Goal: Find specific page/section: Find specific page/section

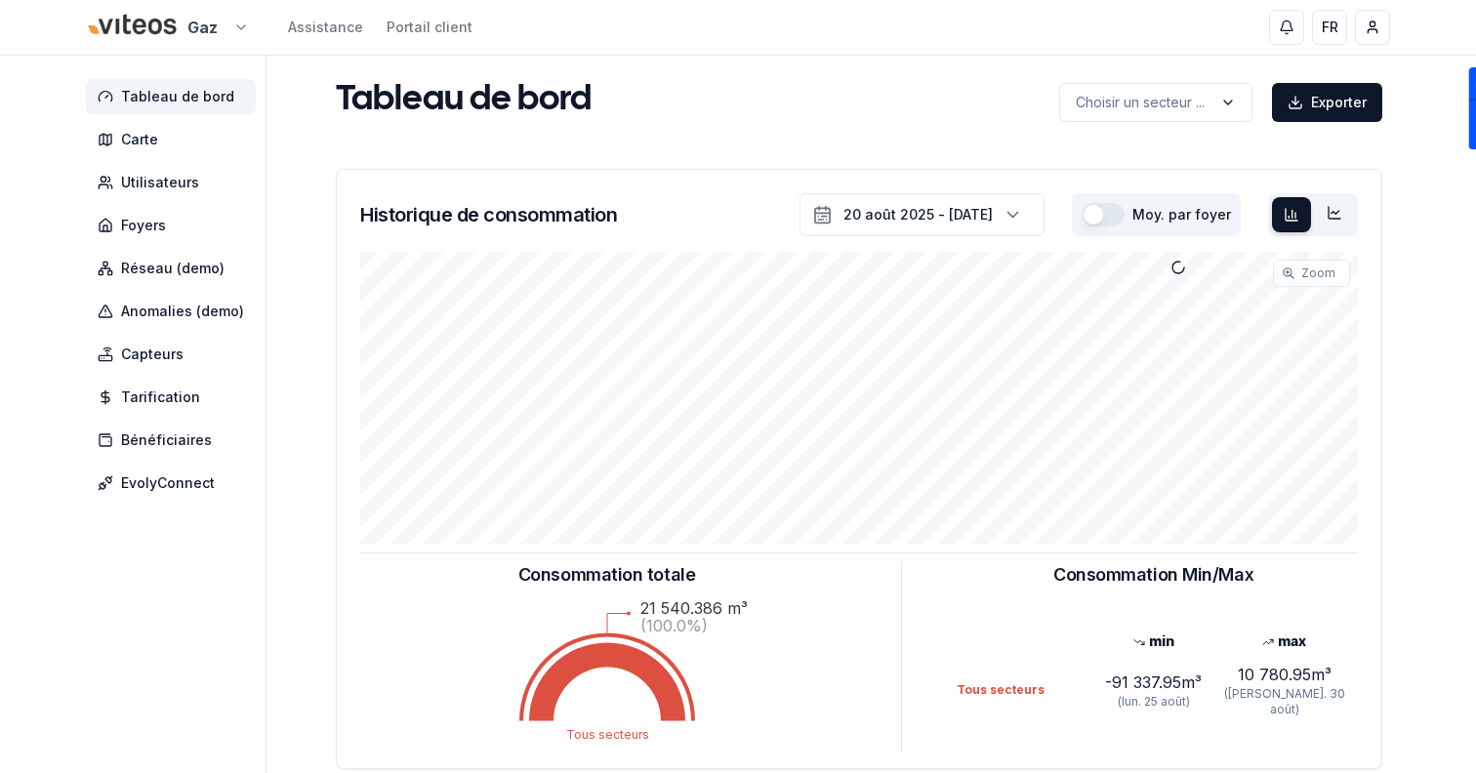
click at [199, 36] on html "Gaz Assistance Portail client FR Sami Tableau de bord Carte Utilisateurs Foyers…" at bounding box center [738, 604] width 1476 height 1209
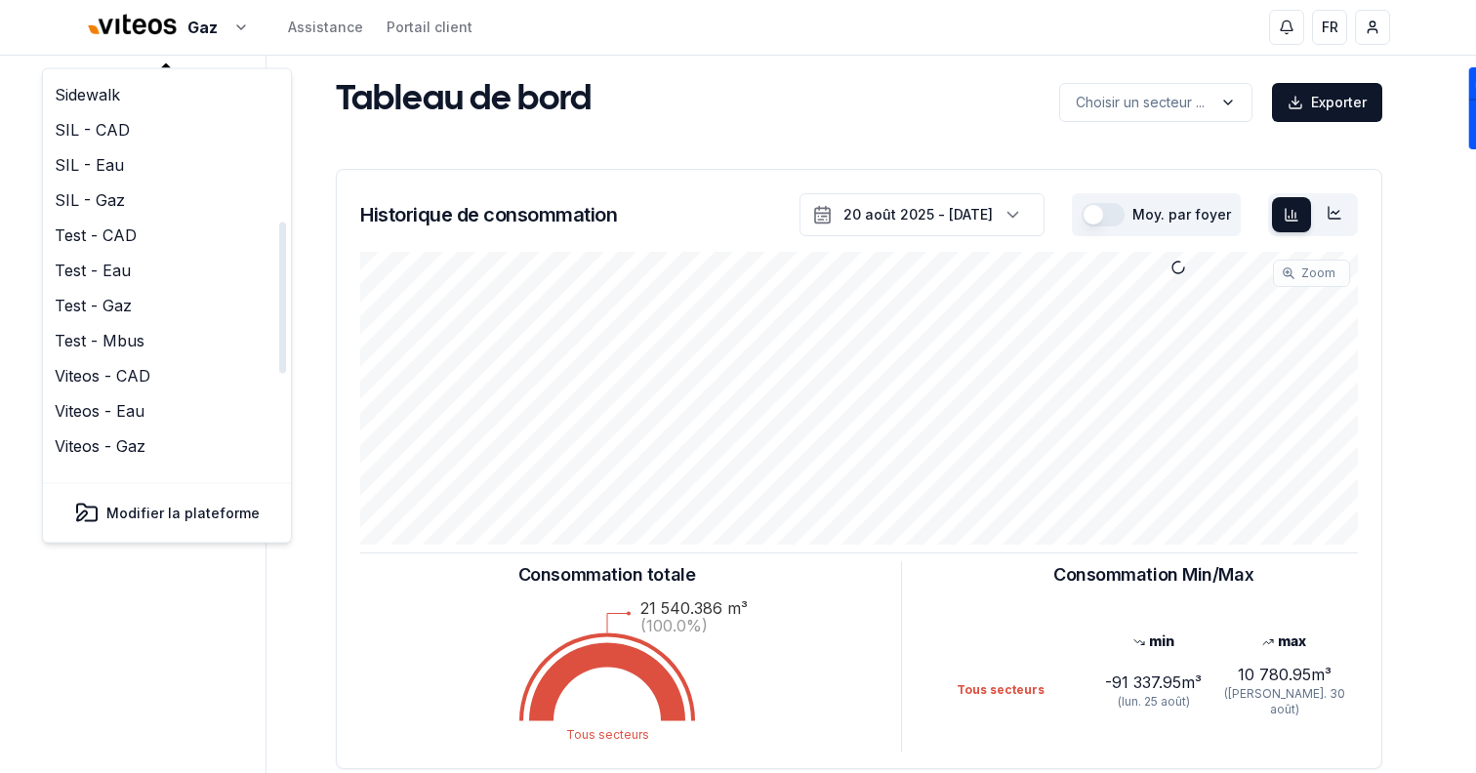
scroll to position [597, 0]
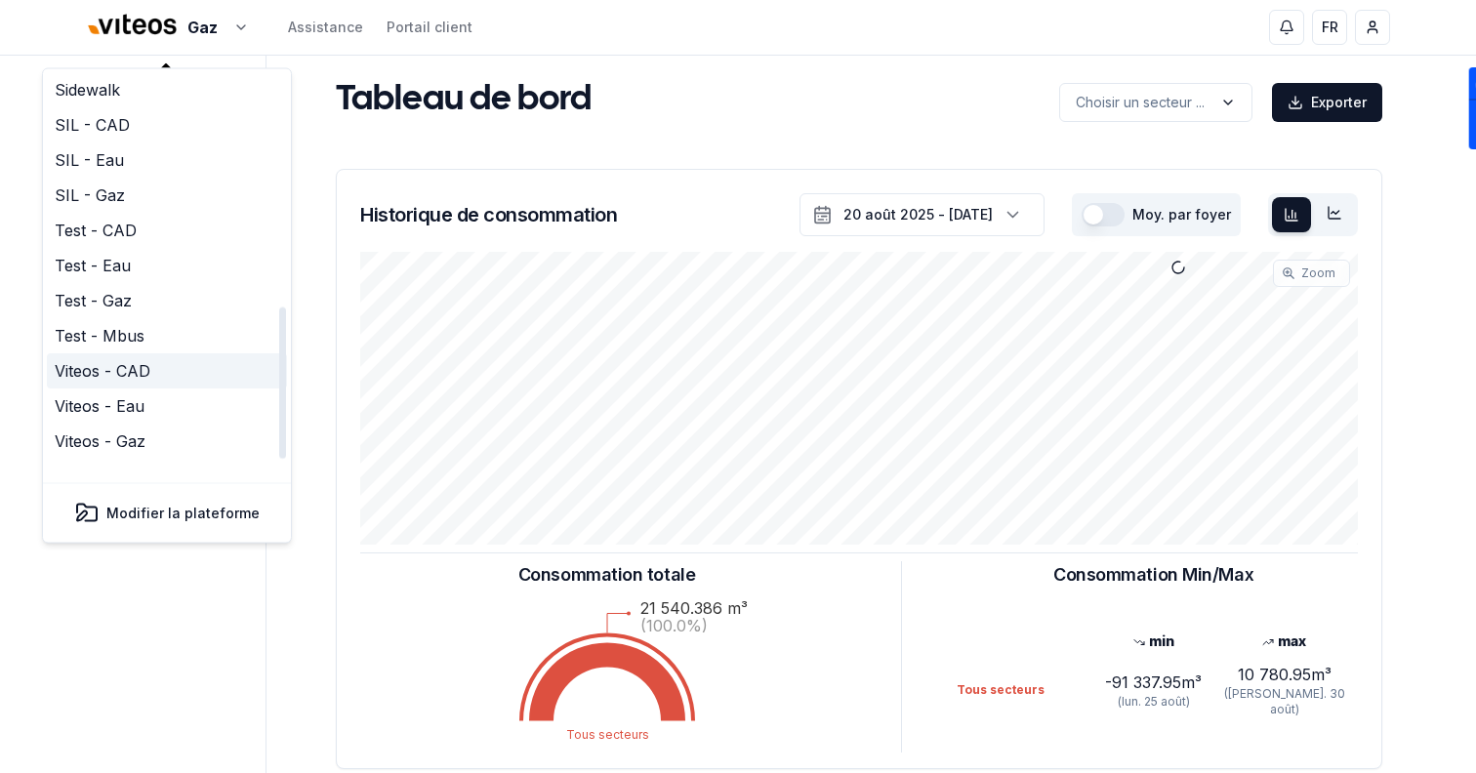
click at [175, 354] on link "Viteos - CAD" at bounding box center [167, 371] width 240 height 35
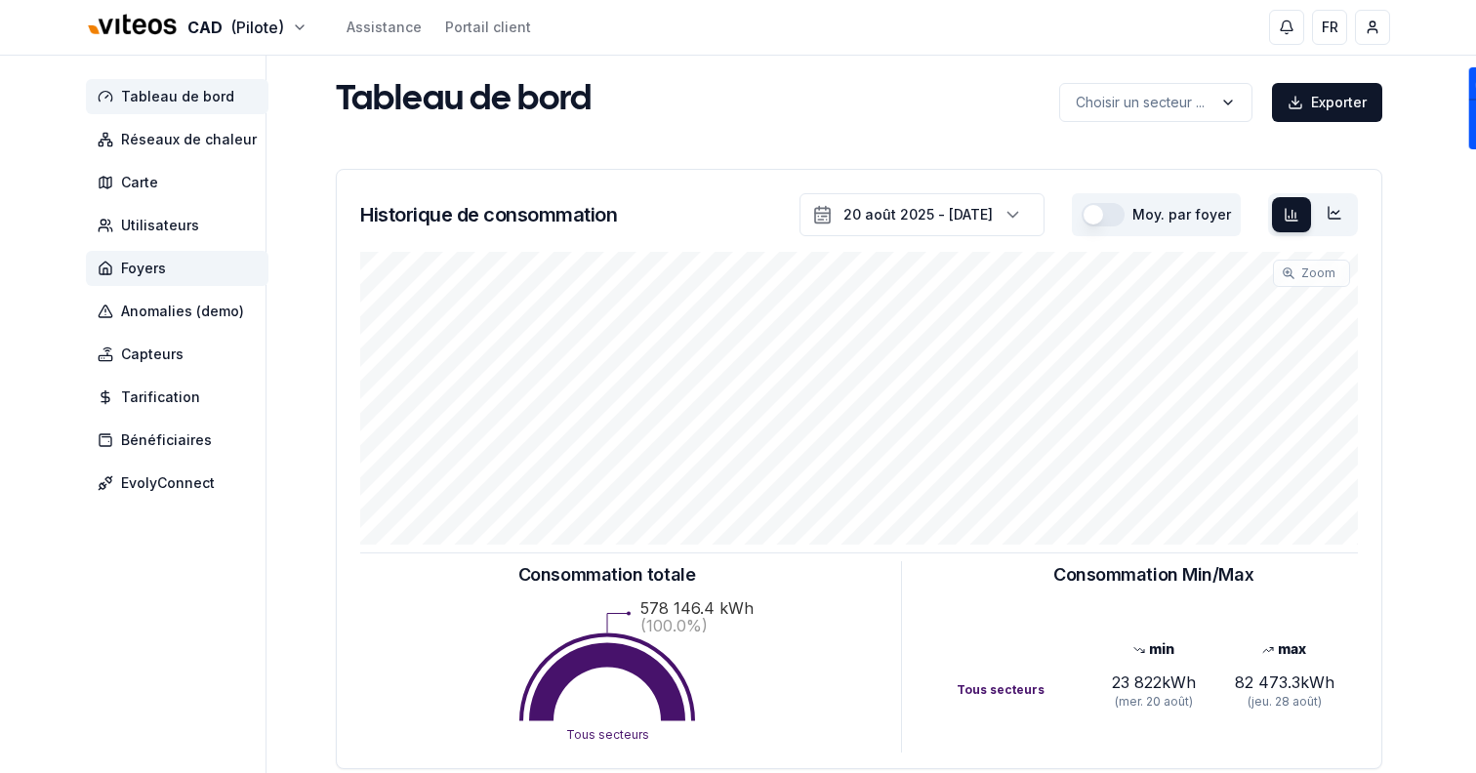
click at [230, 266] on span "Foyers" at bounding box center [177, 268] width 183 height 35
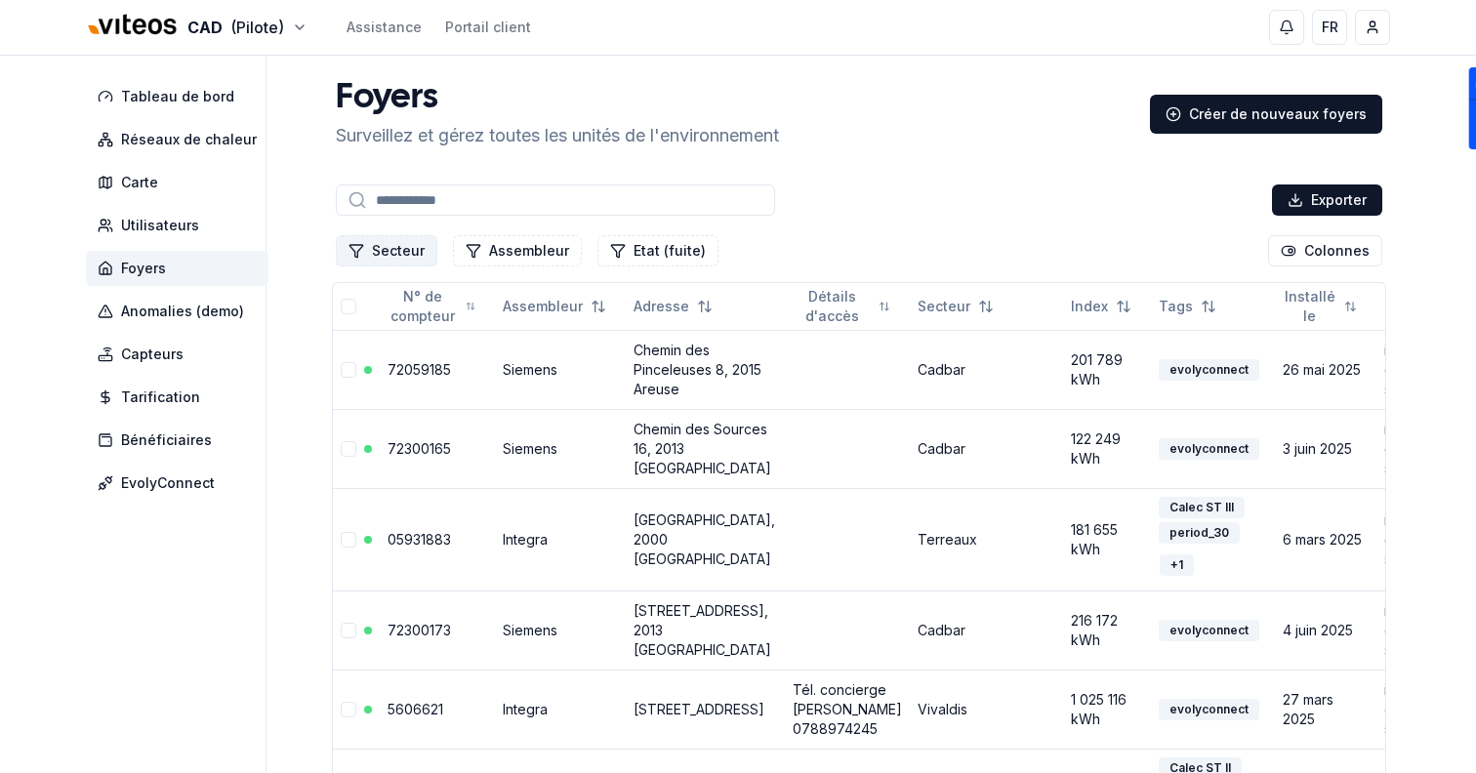
click at [392, 241] on button "Secteur" at bounding box center [387, 250] width 102 height 31
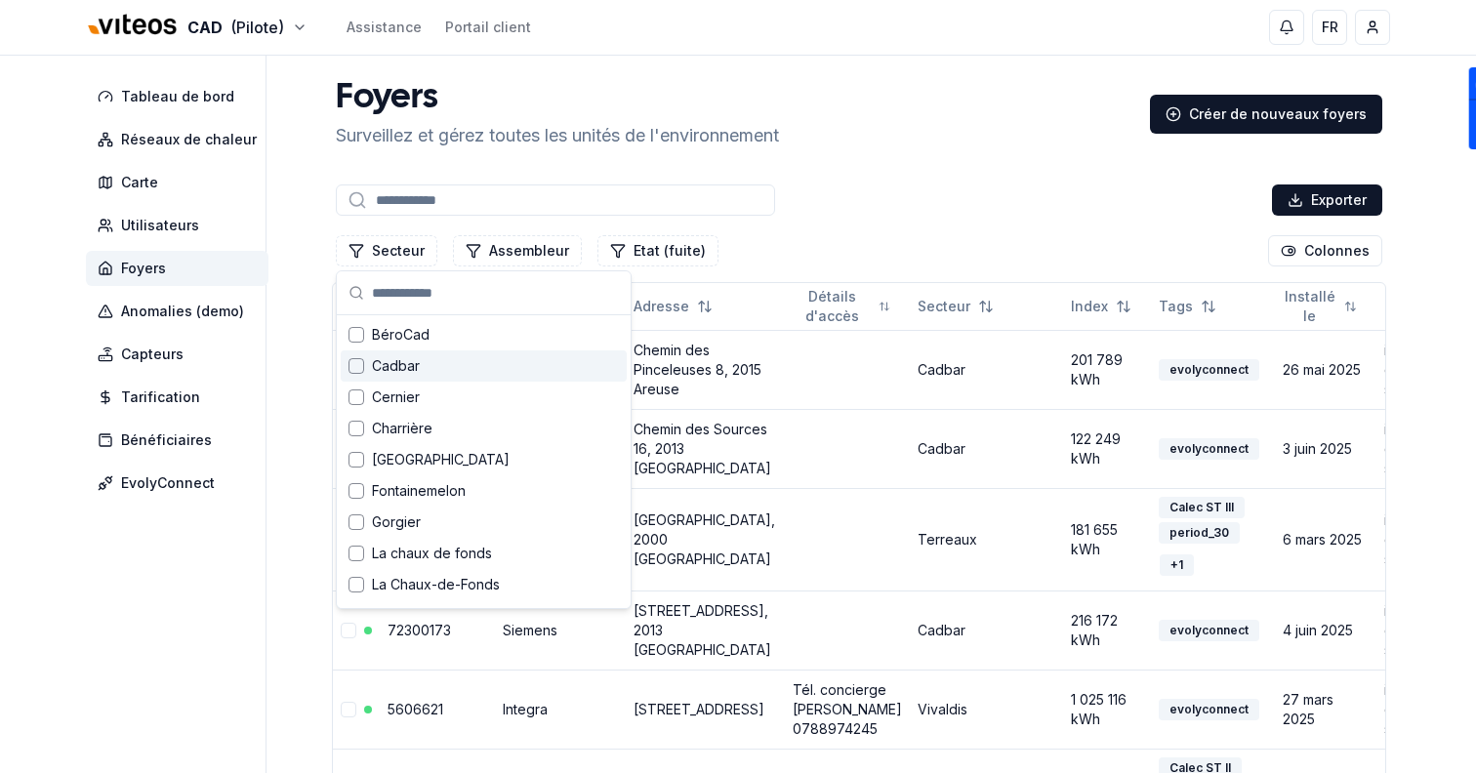
click at [426, 357] on div "Cadbar" at bounding box center [484, 365] width 286 height 31
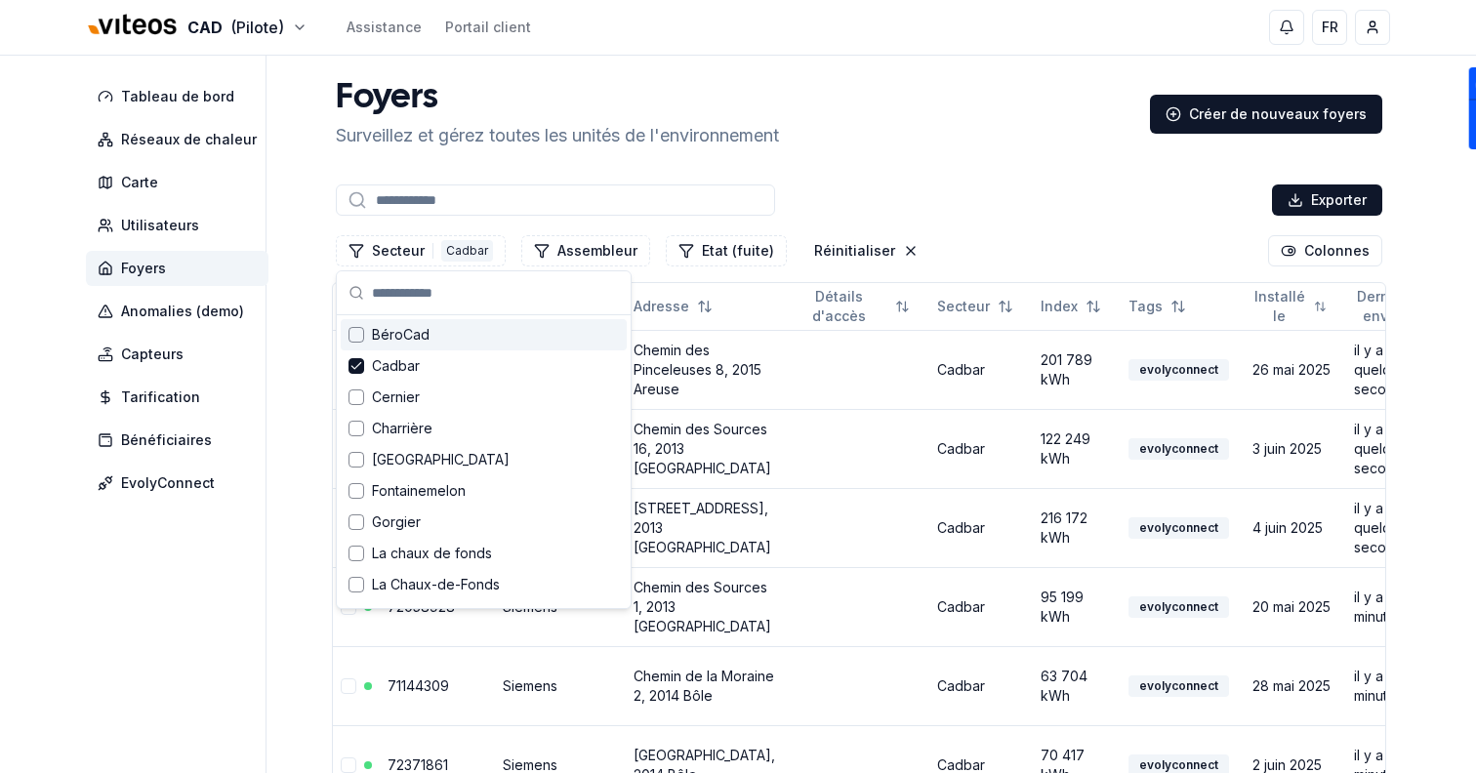
click at [1034, 113] on div "Foyers Surveillez et gérez toutes les unités de l'environnement Créer de nouvea…" at bounding box center [859, 114] width 1062 height 70
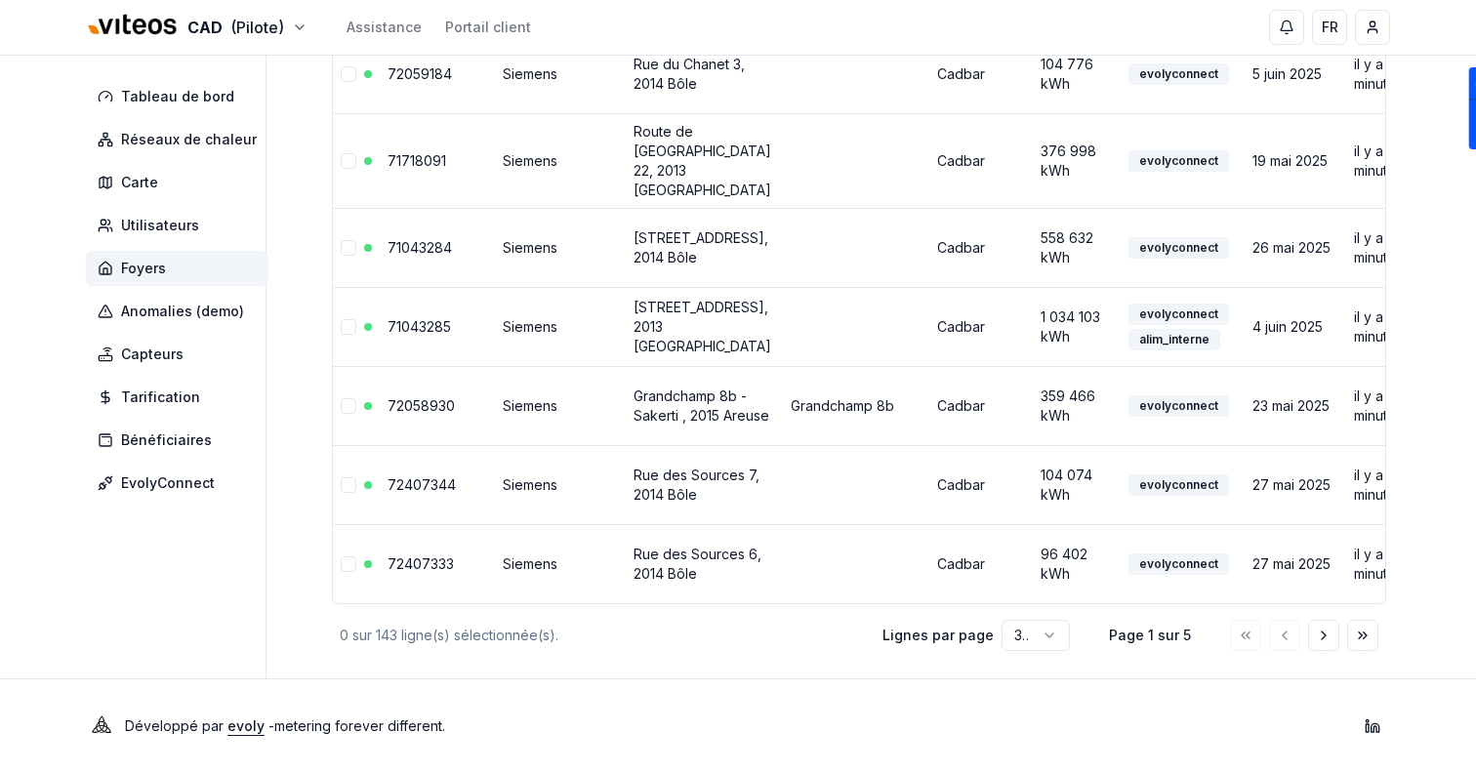
scroll to position [2394, 0]
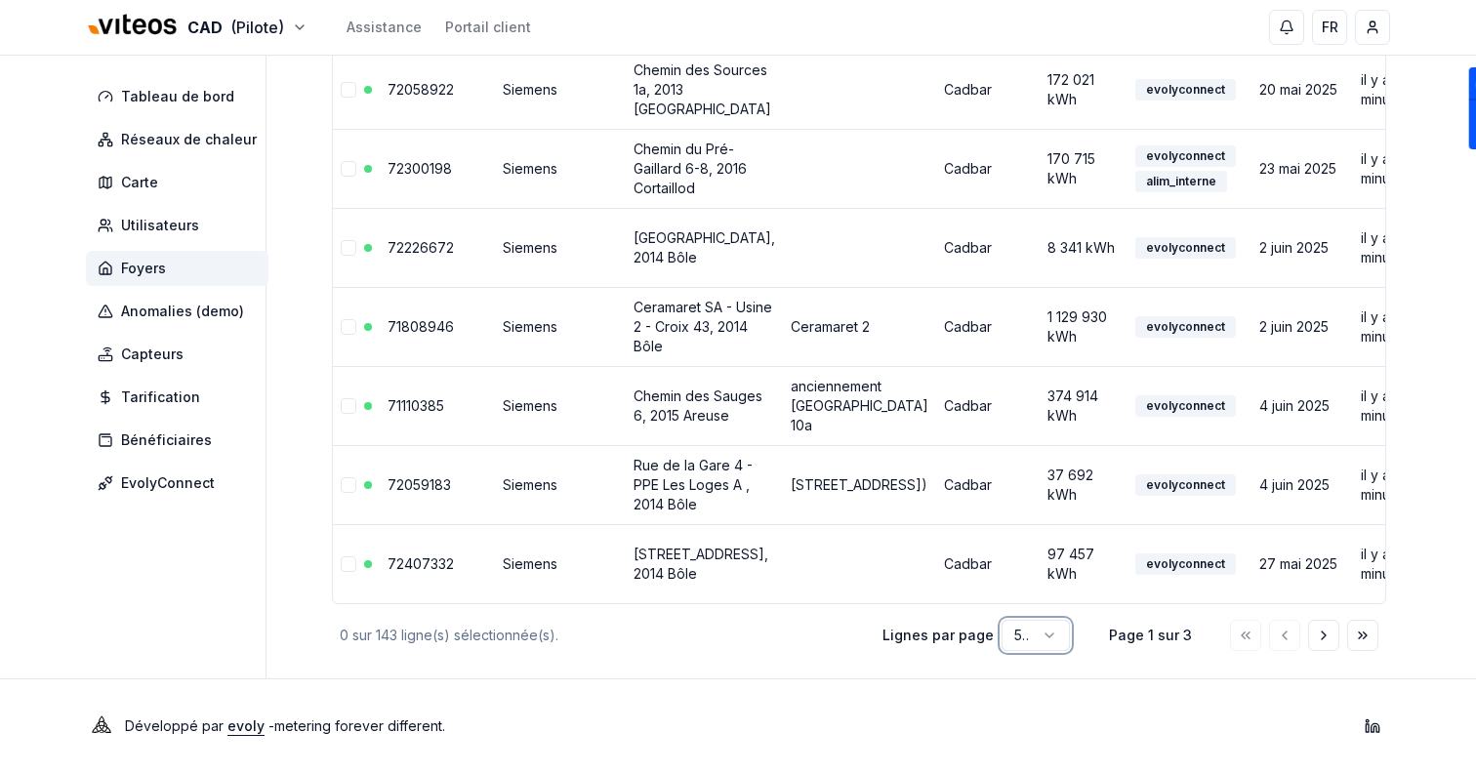
scroll to position [4296, 0]
click at [1311, 634] on button "Aller à la page suivante" at bounding box center [1323, 635] width 31 height 31
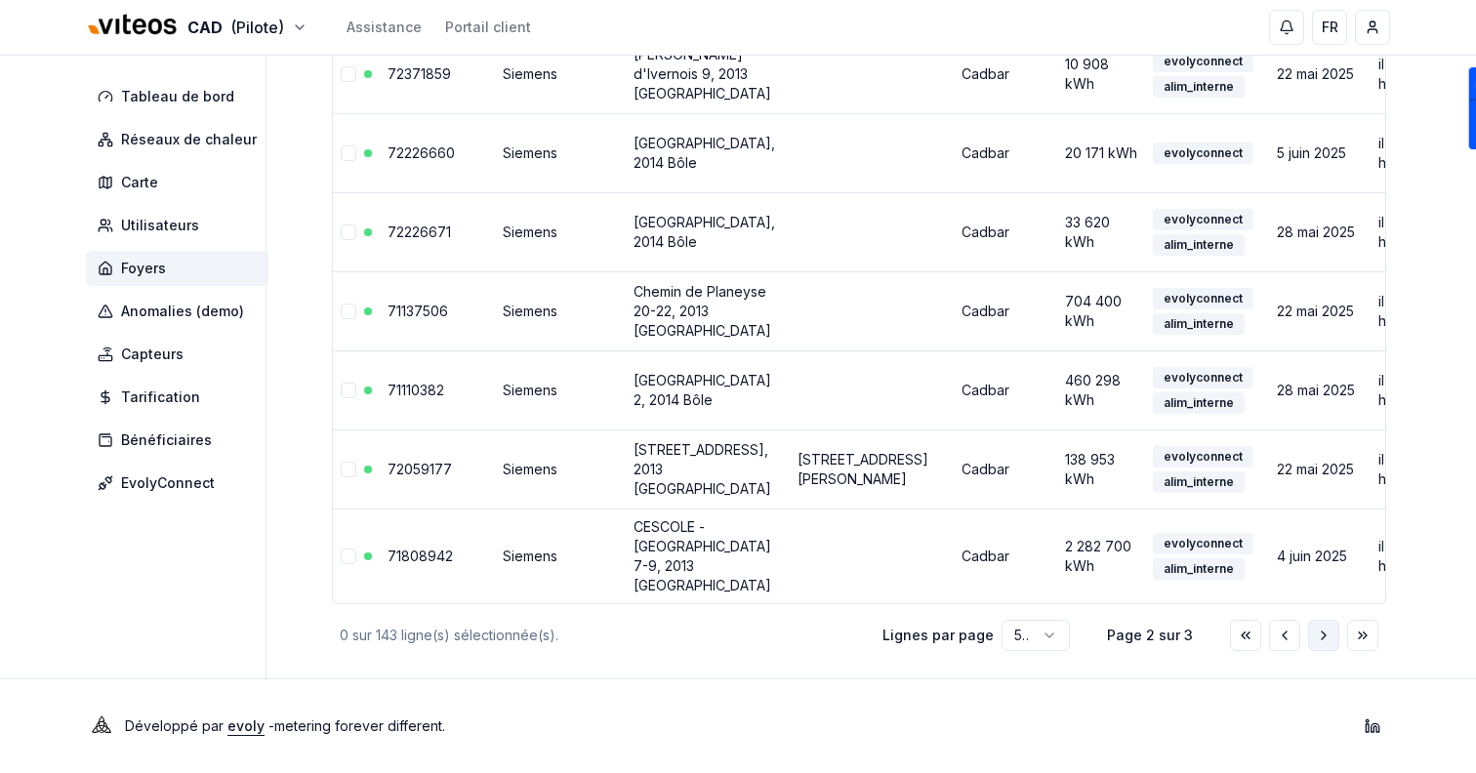
click at [1311, 634] on button "Aller à la page suivante" at bounding box center [1323, 635] width 31 height 31
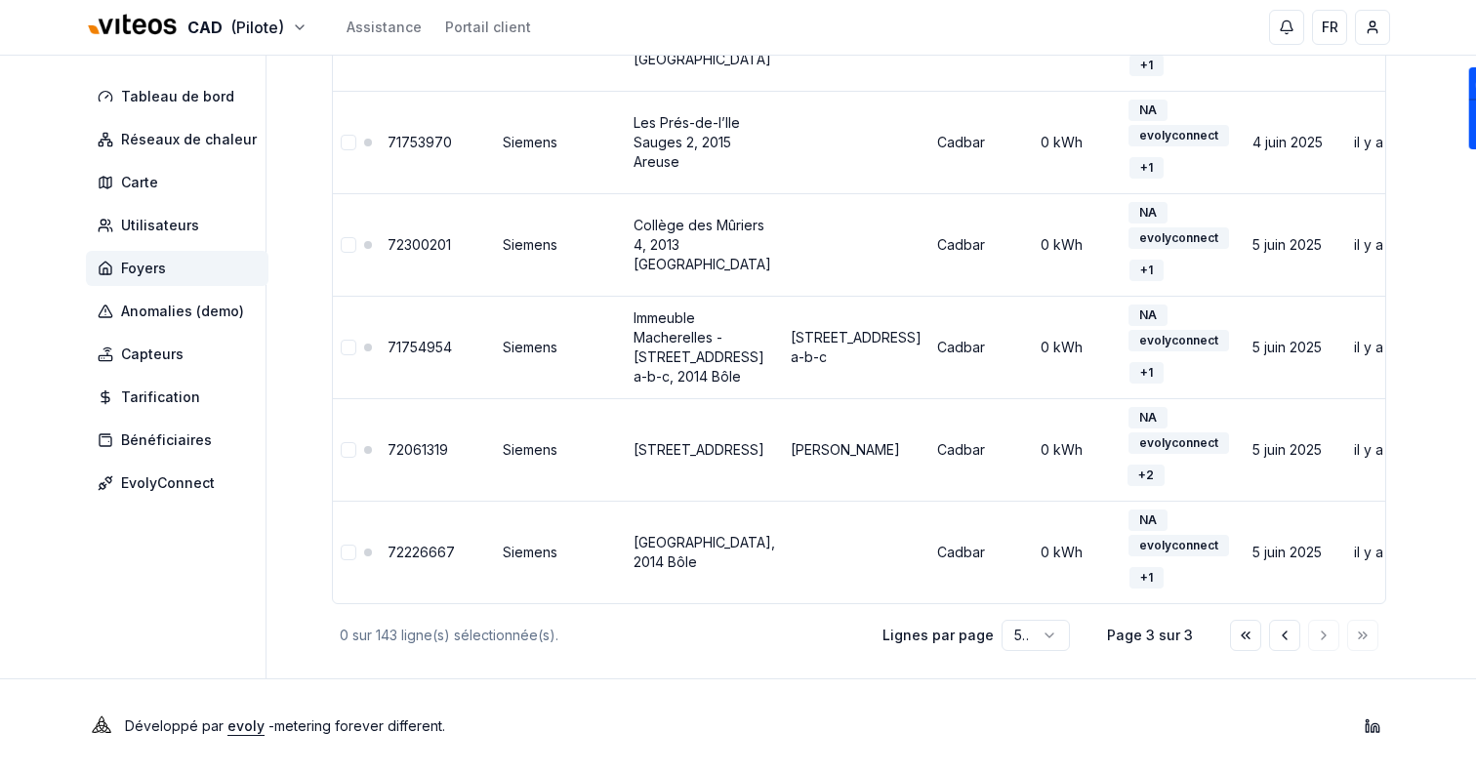
scroll to position [3879, 0]
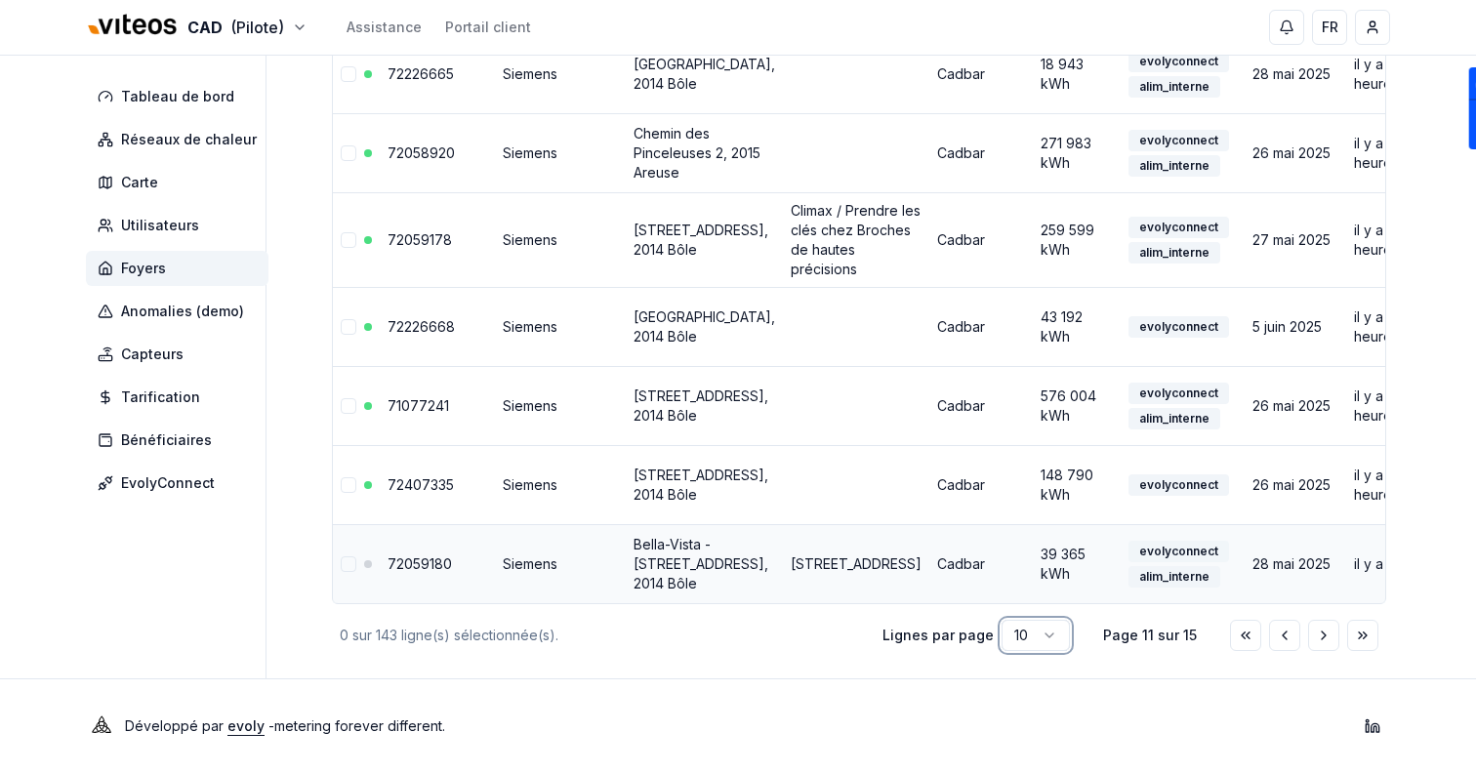
scroll to position [600, 0]
click at [1320, 643] on icon "Aller à la page suivante" at bounding box center [1324, 636] width 16 height 16
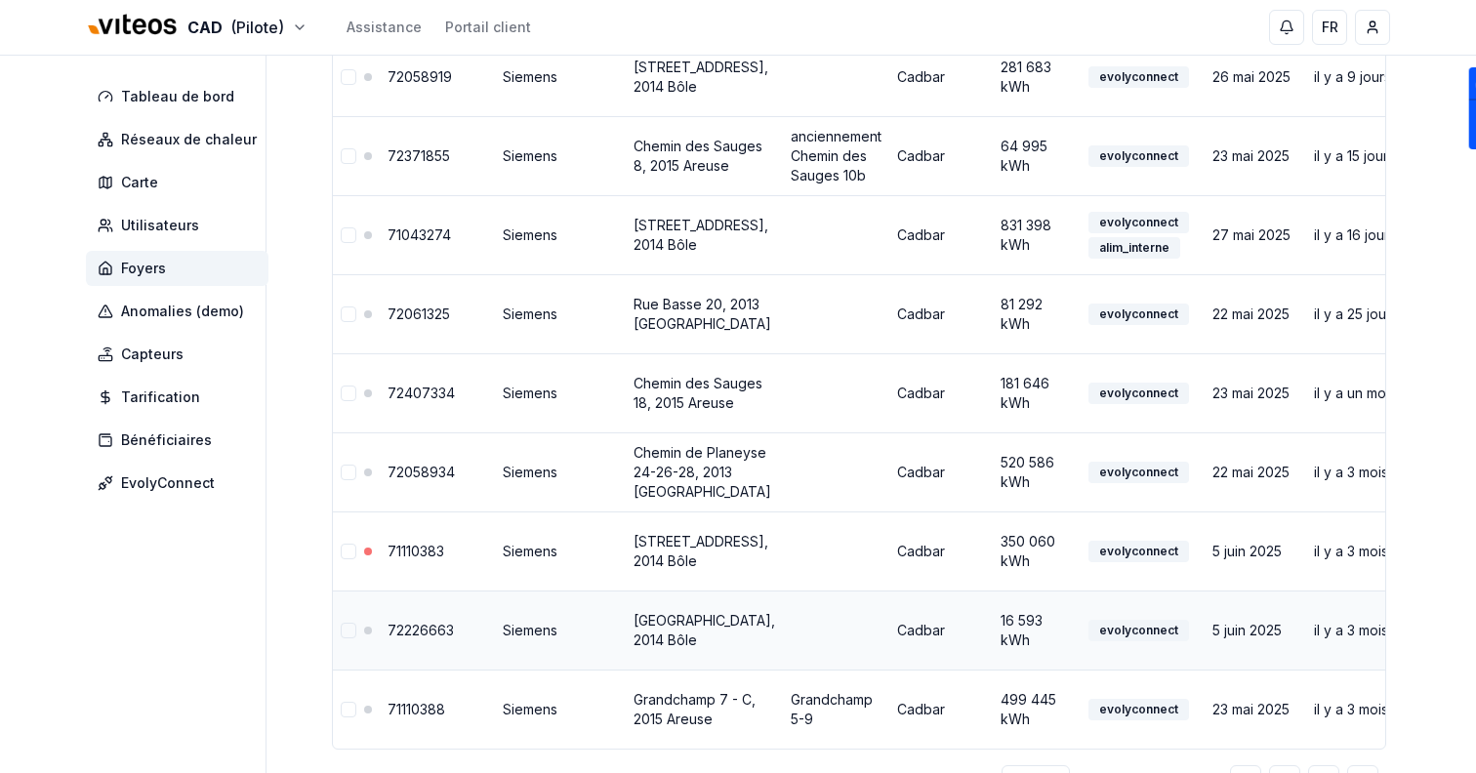
scroll to position [532, 0]
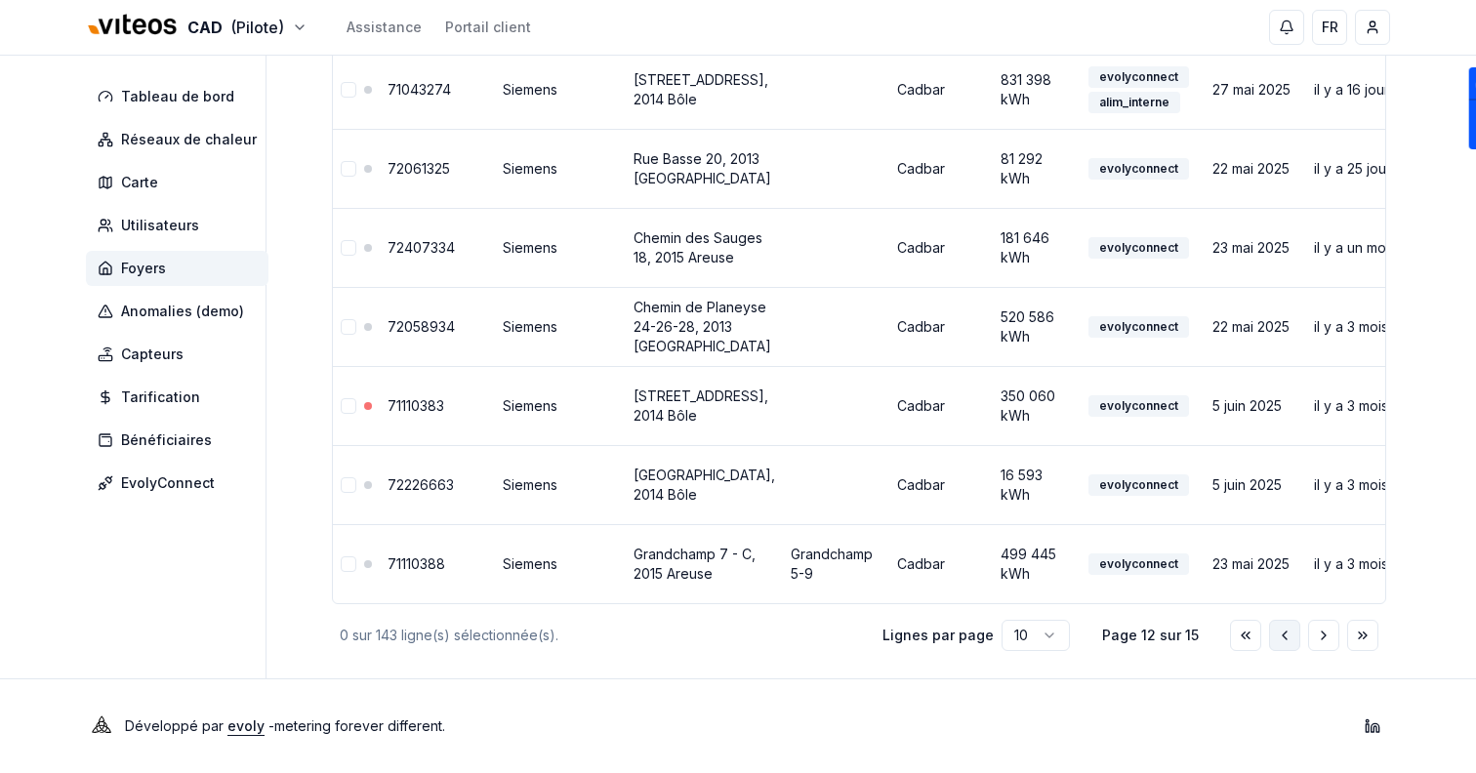
click at [1277, 634] on icon "Aller à la page précédente" at bounding box center [1285, 636] width 16 height 16
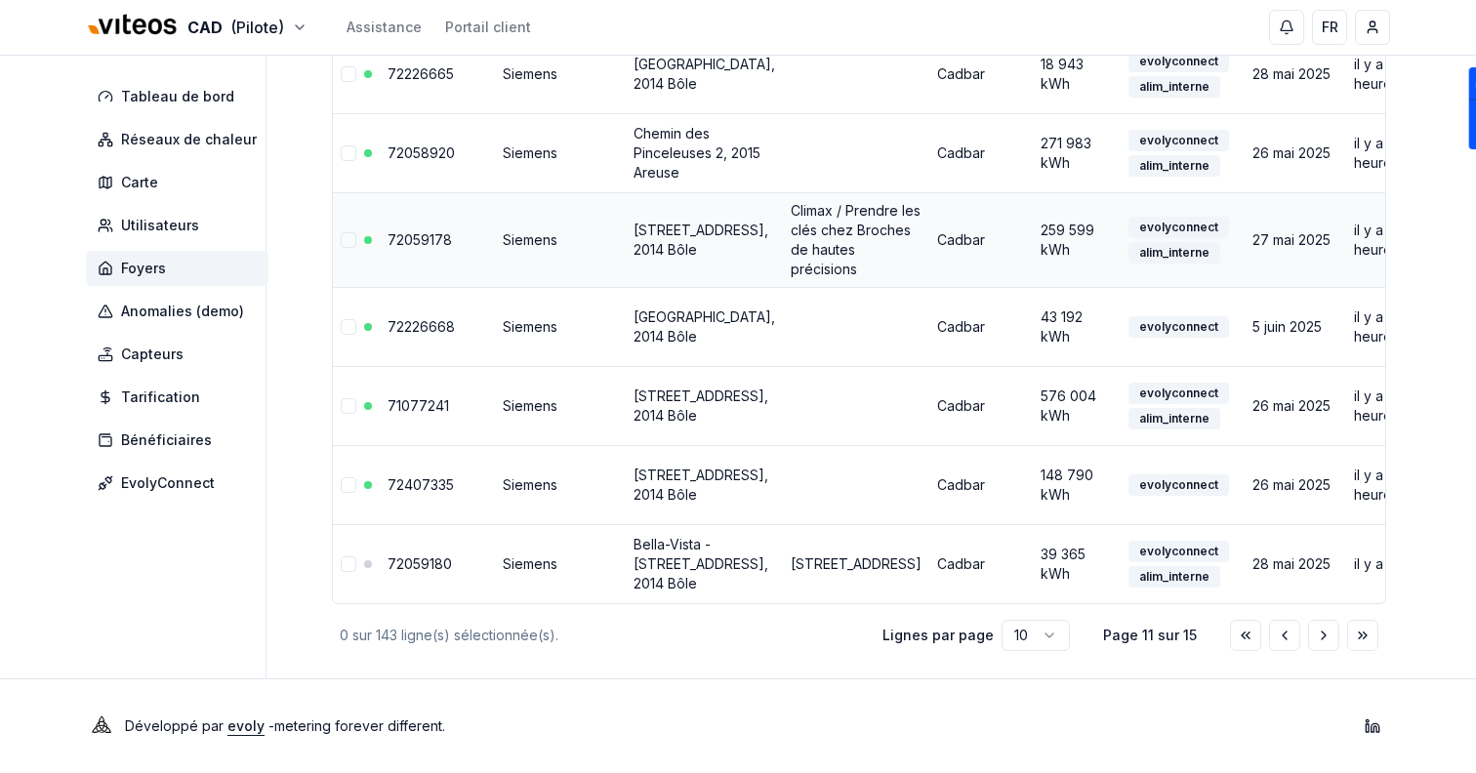
scroll to position [688, 0]
click at [1311, 633] on button "Aller à la page suivante" at bounding box center [1323, 635] width 31 height 31
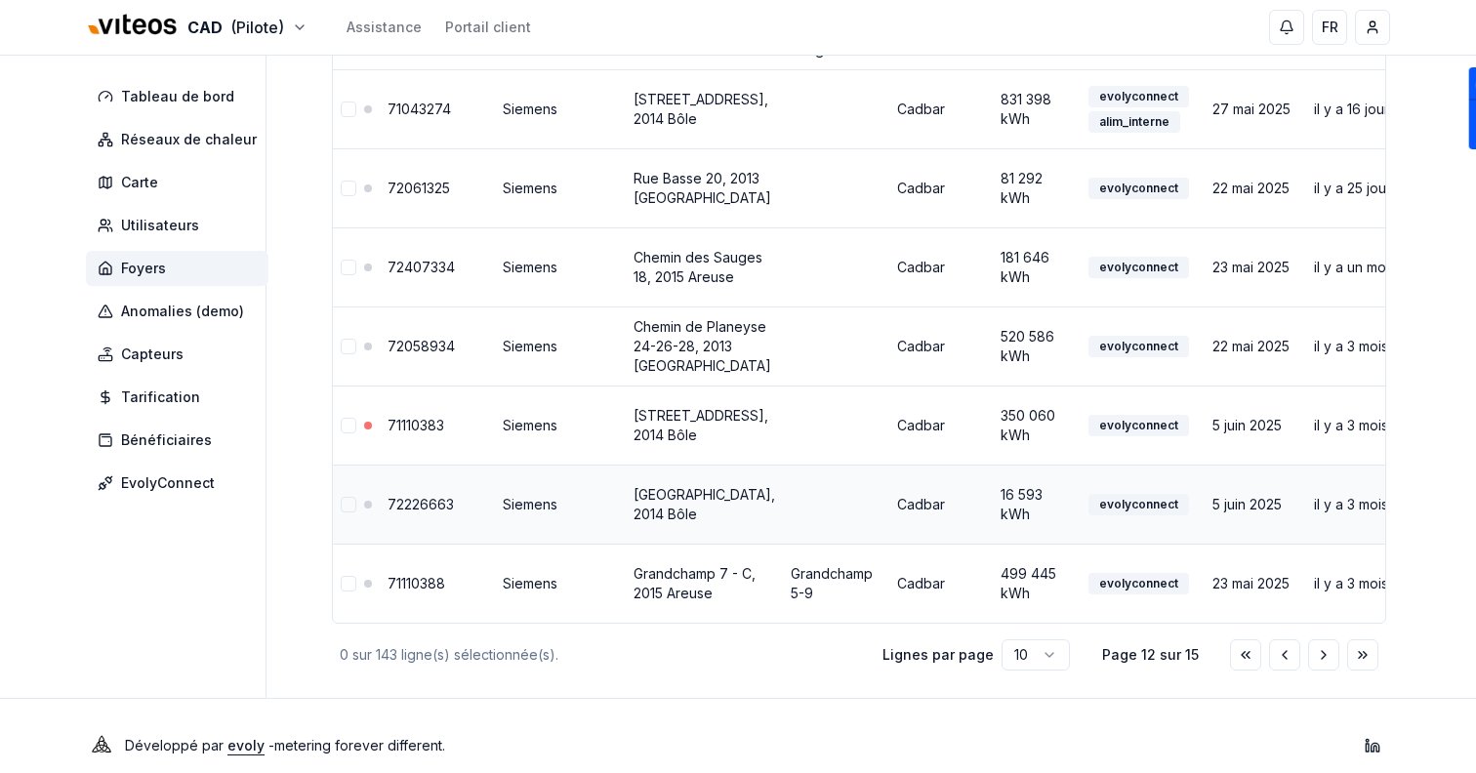
scroll to position [532, 0]
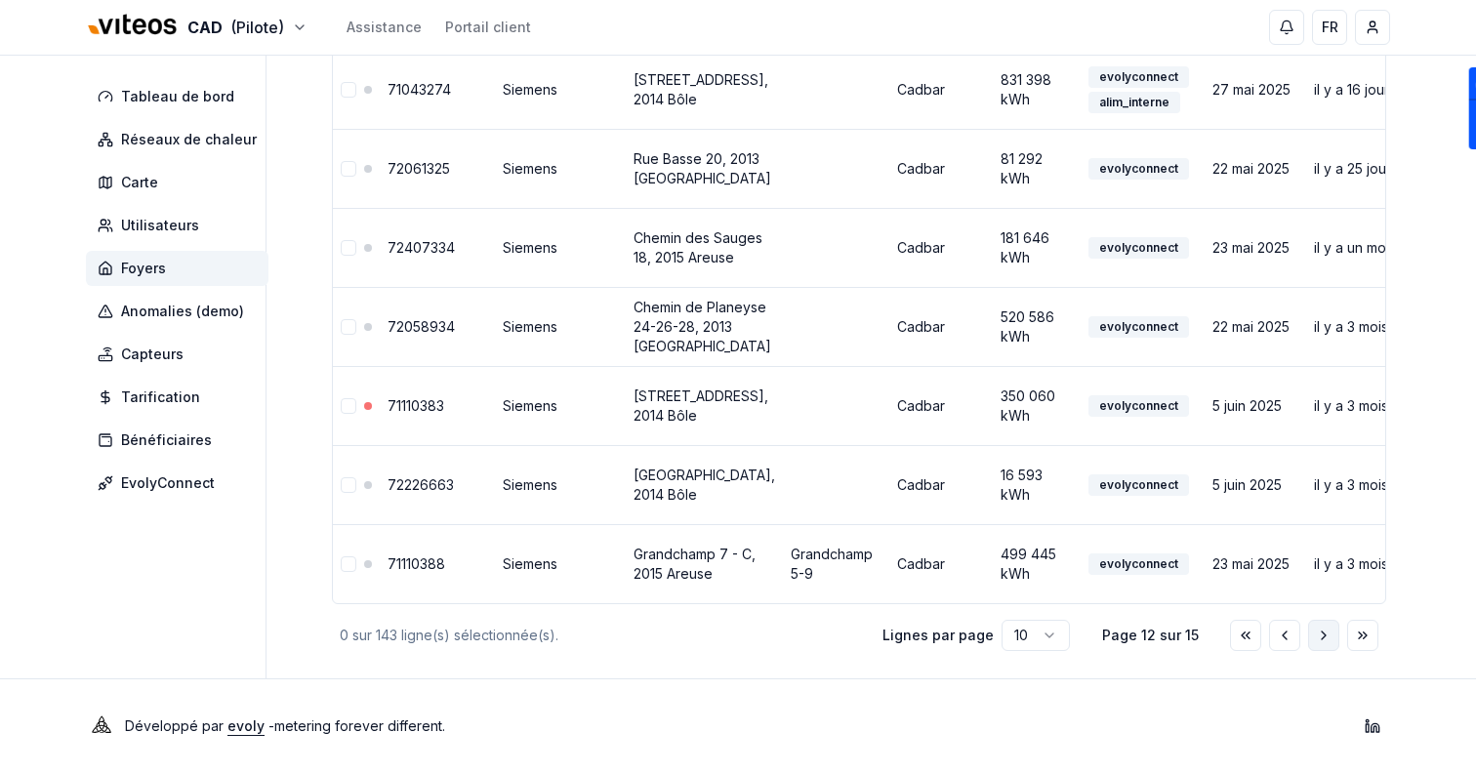
click at [1319, 641] on icon "Aller à la page suivante" at bounding box center [1324, 636] width 16 height 16
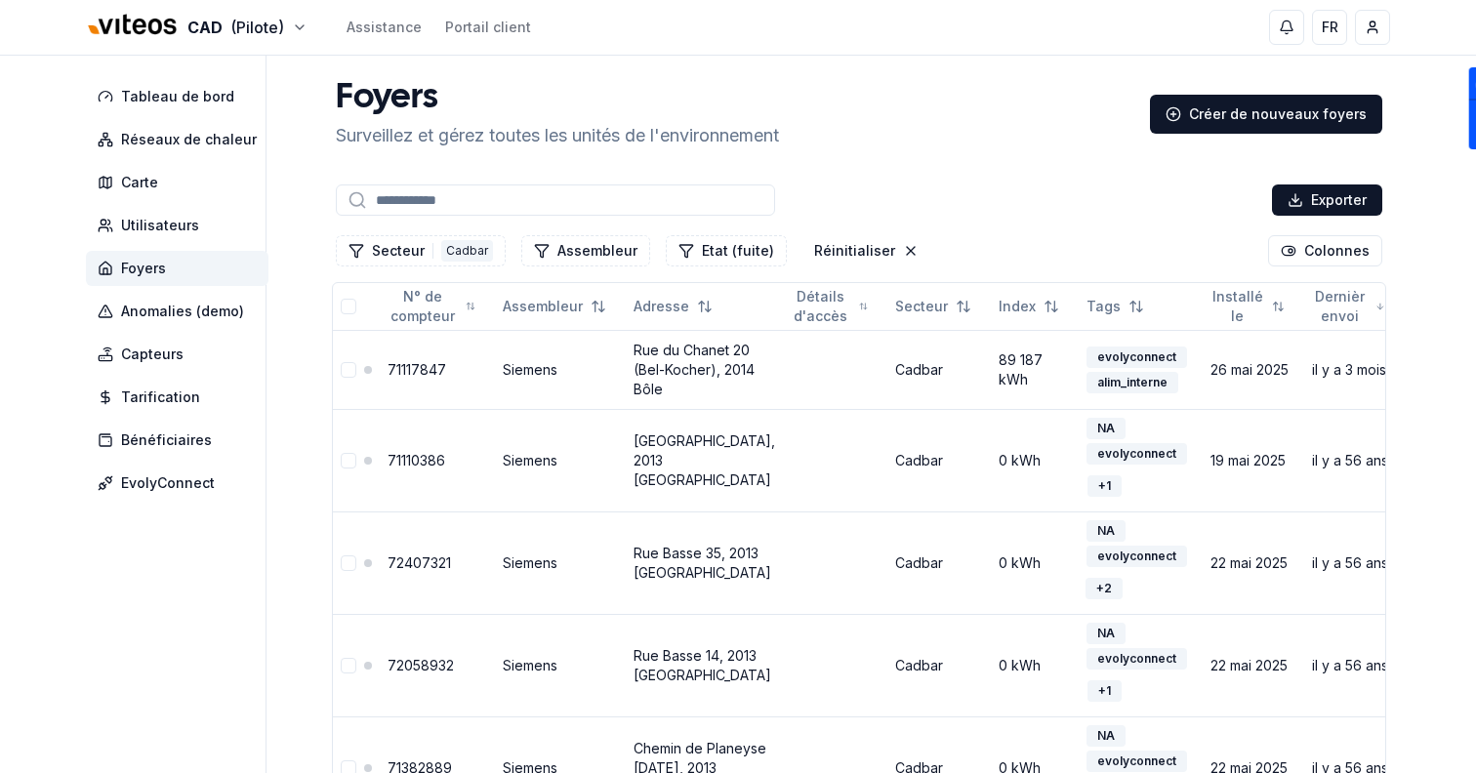
scroll to position [743, 0]
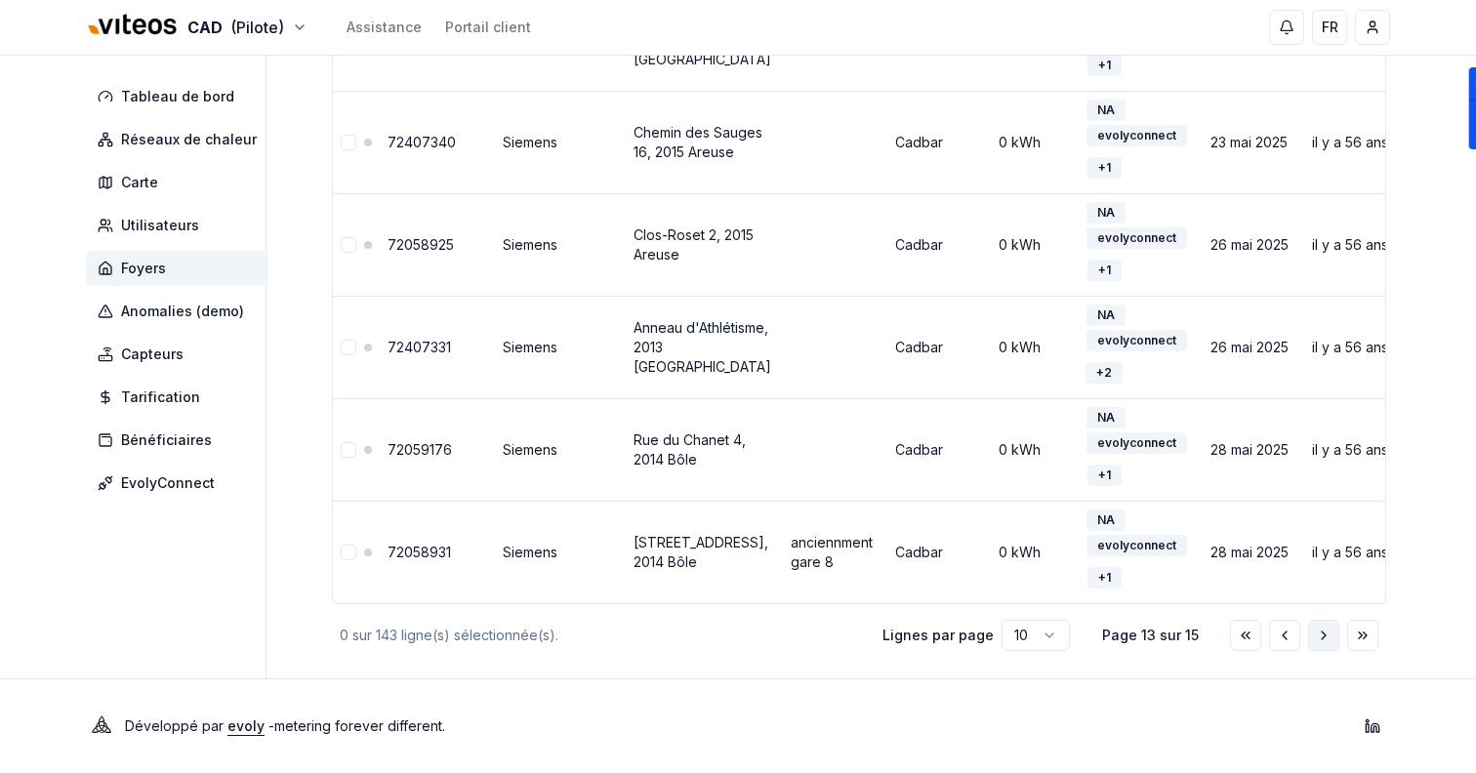
click at [1322, 634] on icon "Aller à la page suivante" at bounding box center [1324, 636] width 16 height 16
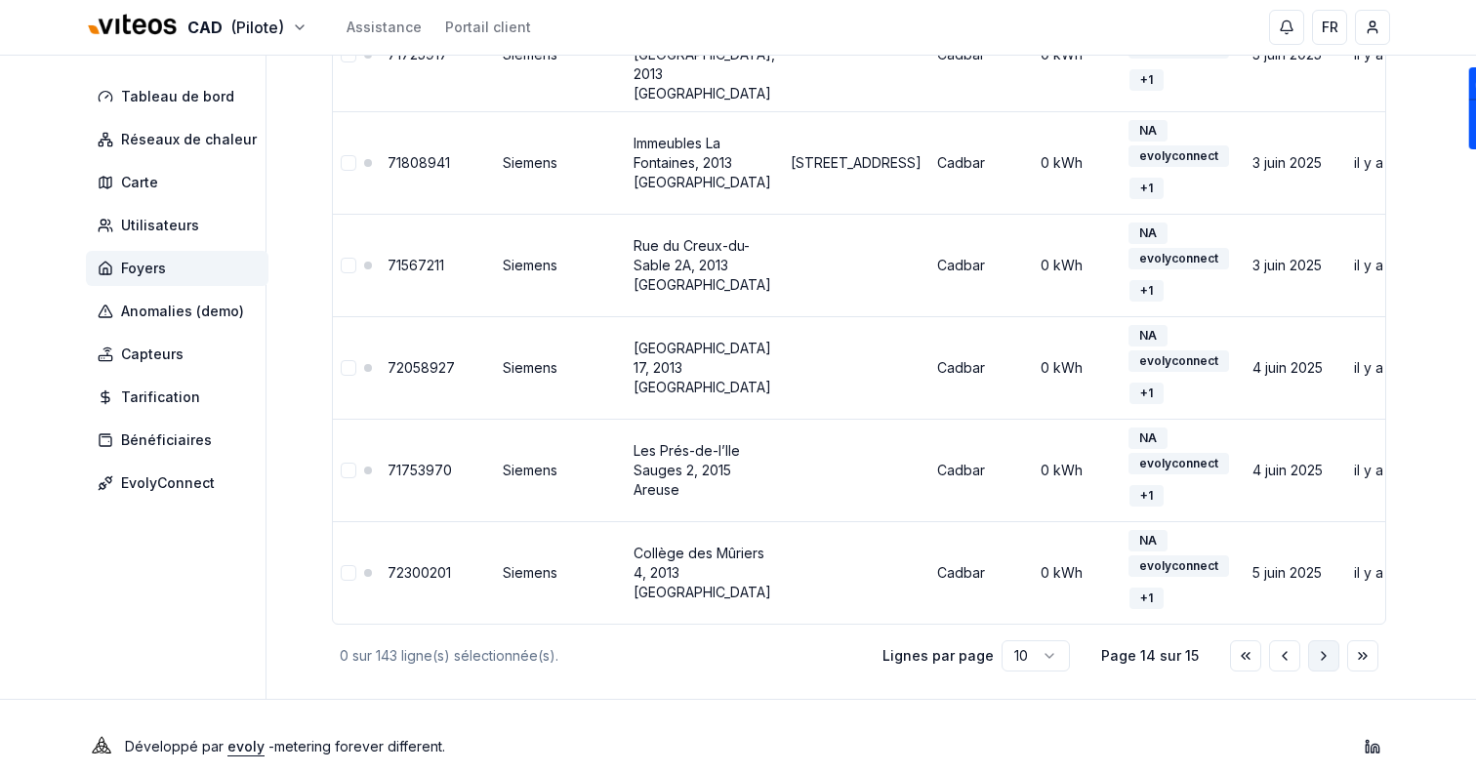
click at [1323, 664] on icon "Aller à la page suivante" at bounding box center [1324, 656] width 16 height 16
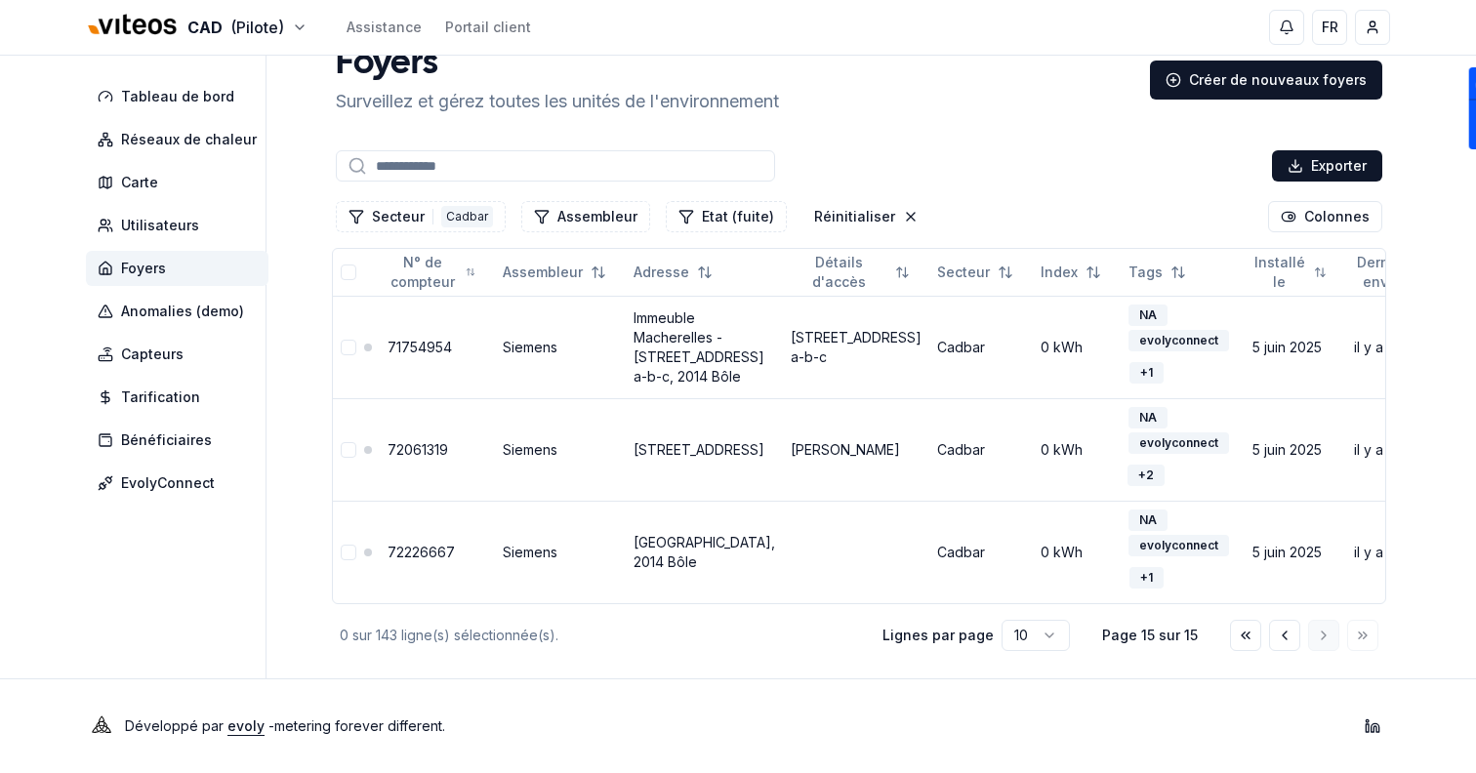
scroll to position [45, 0]
click at [903, 209] on icon "Réinitialiser les filtres" at bounding box center [911, 217] width 16 height 16
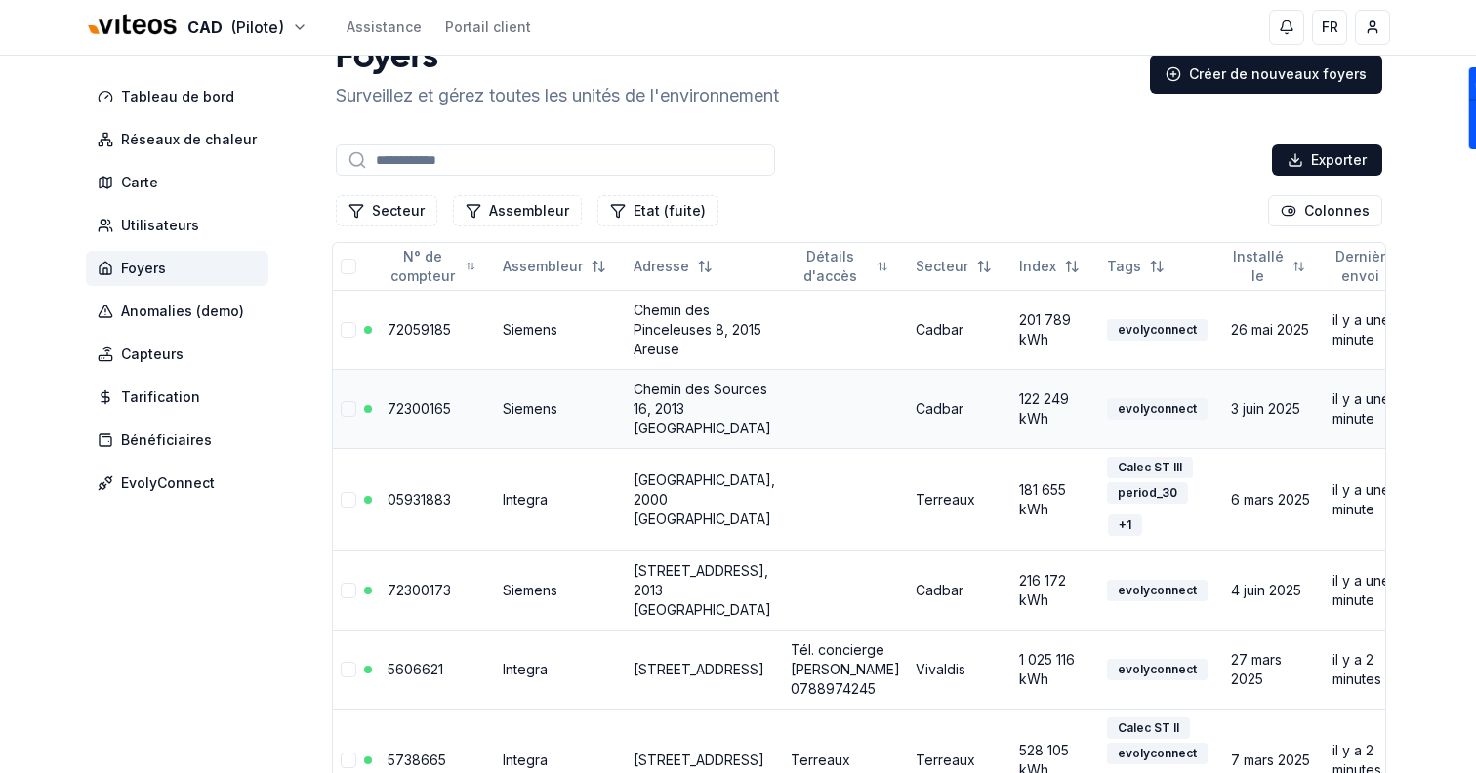
scroll to position [14, 0]
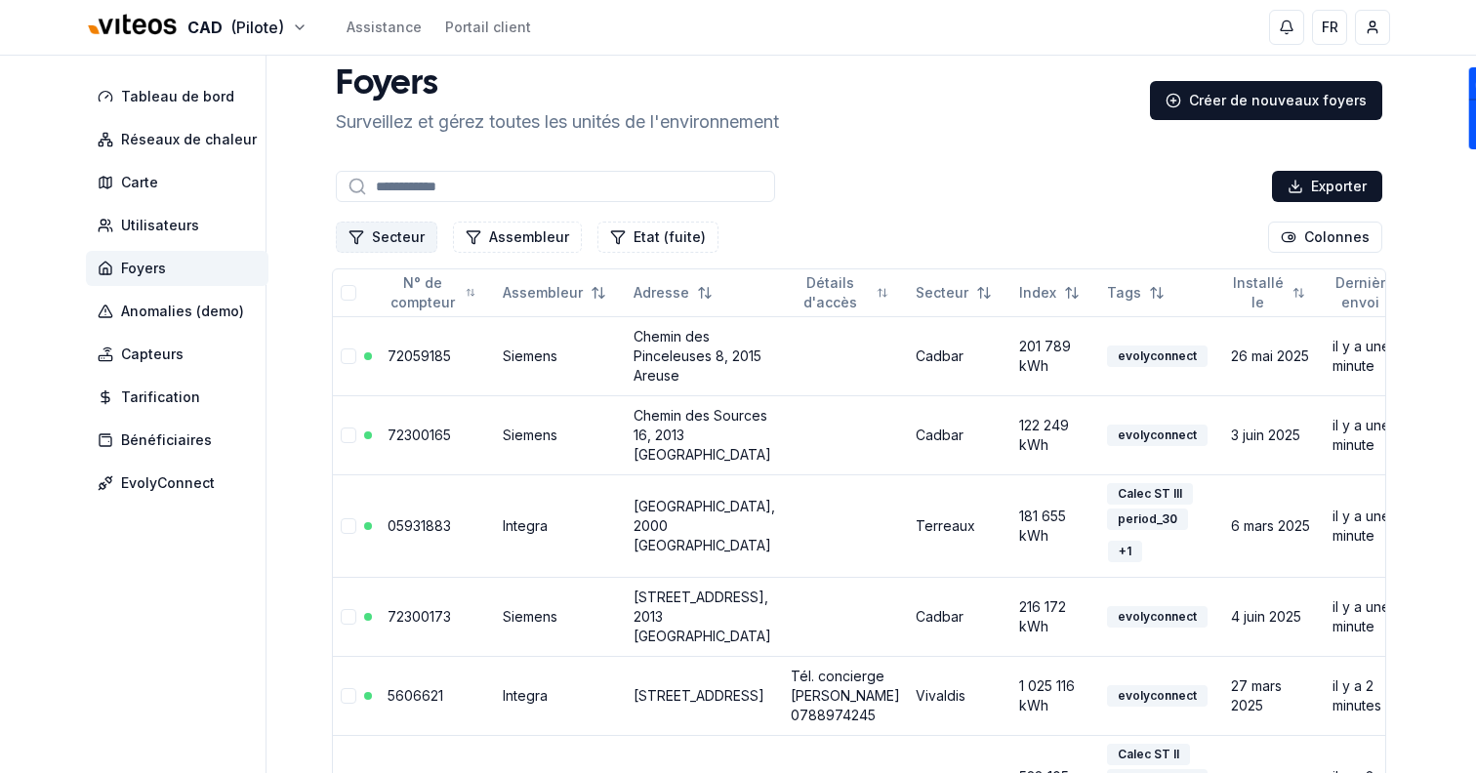
click at [403, 245] on button "Secteur" at bounding box center [387, 237] width 102 height 31
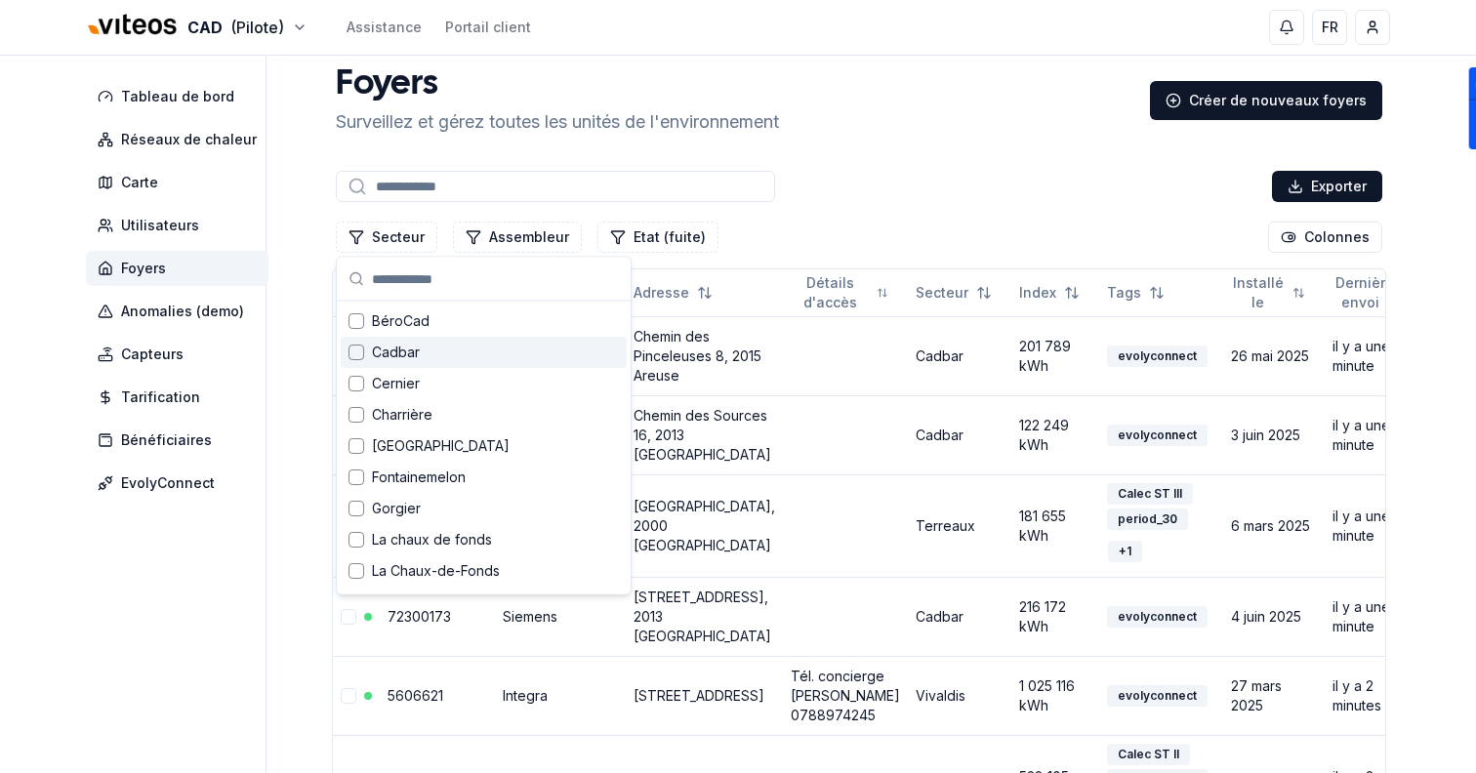
click at [429, 365] on div "Cadbar" at bounding box center [484, 352] width 286 height 31
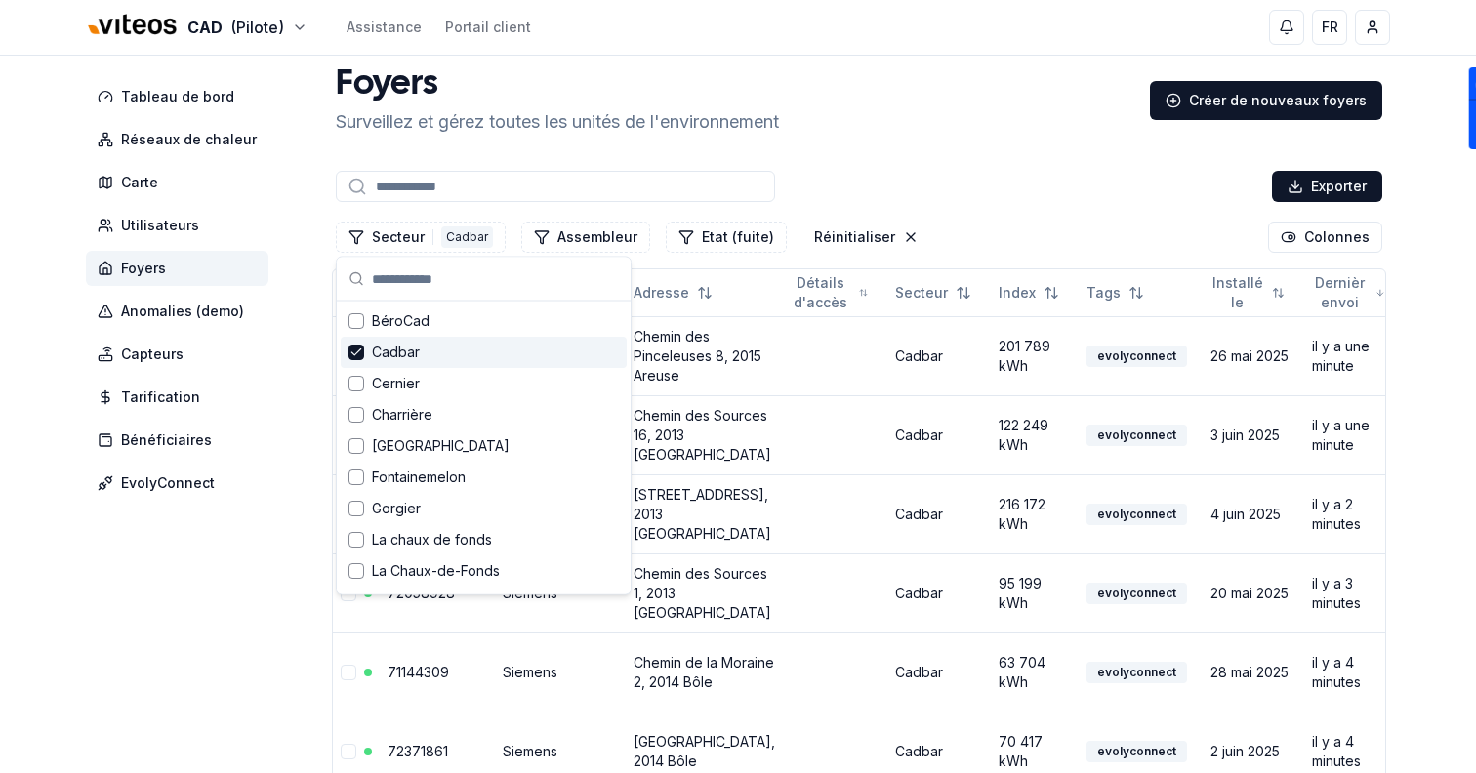
click at [1093, 204] on div "Exporter" at bounding box center [859, 186] width 1054 height 39
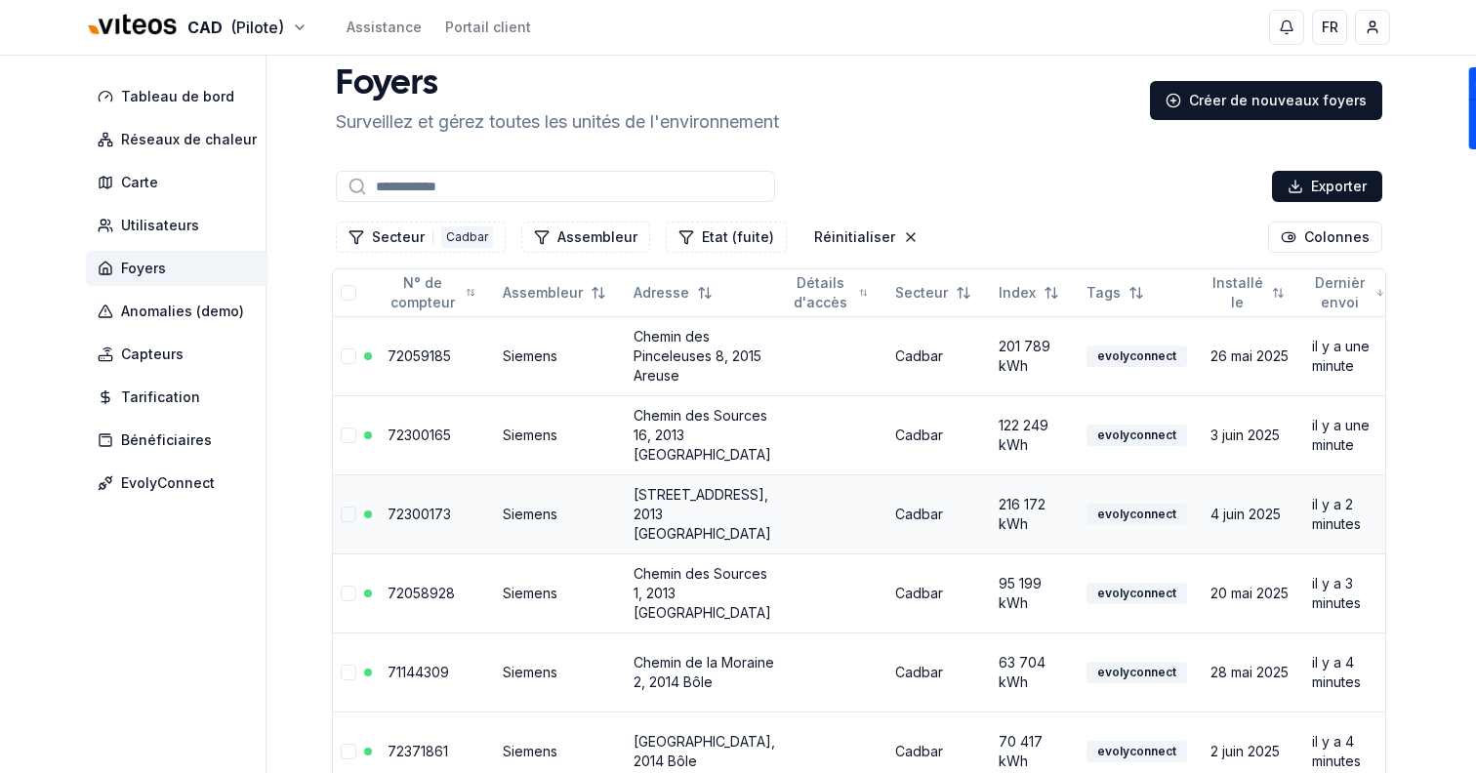
scroll to position [630, 0]
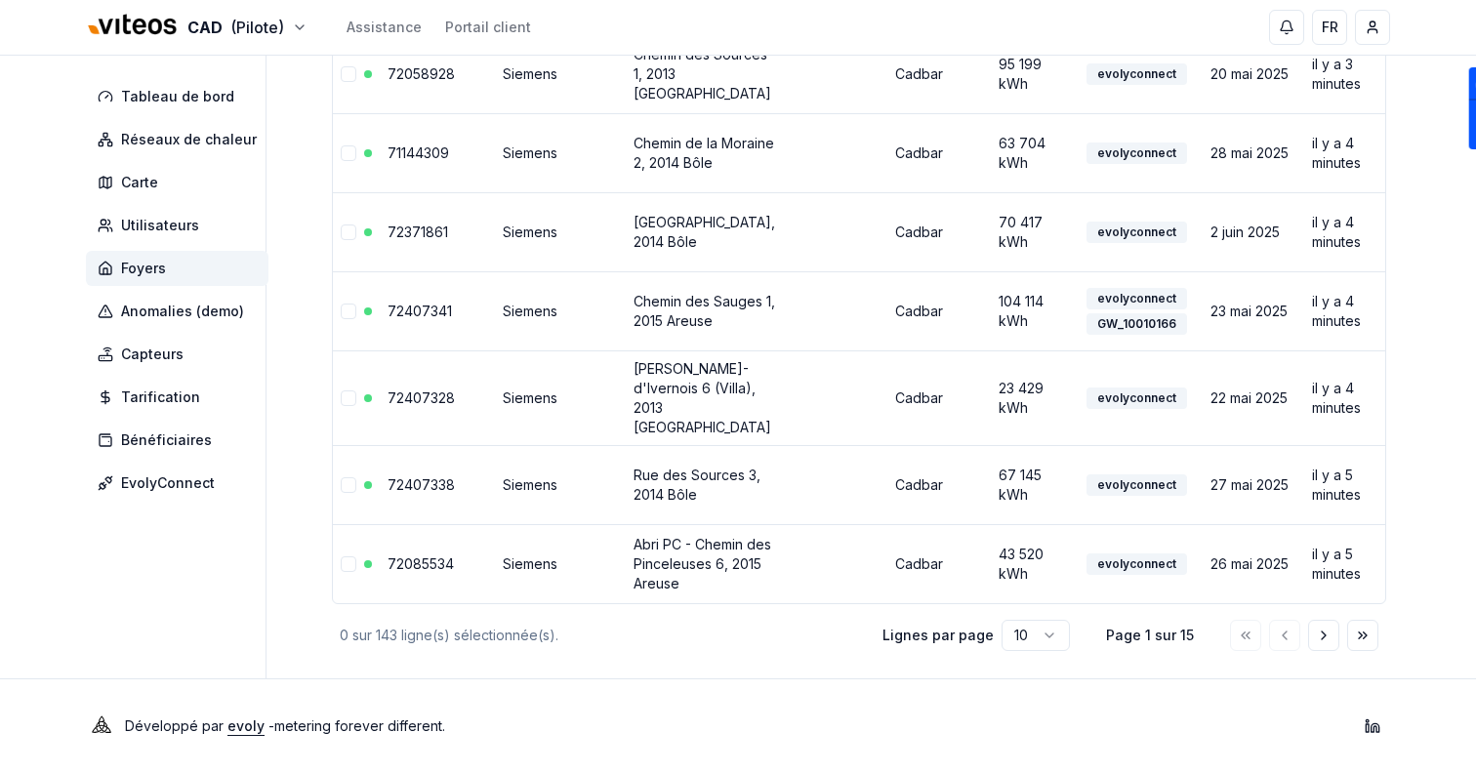
click at [1053, 644] on html "CAD (Pilote) Assistance Portail client FR Sami Tableau de bord Réseaux de chale…" at bounding box center [738, 120] width 1476 height 1306
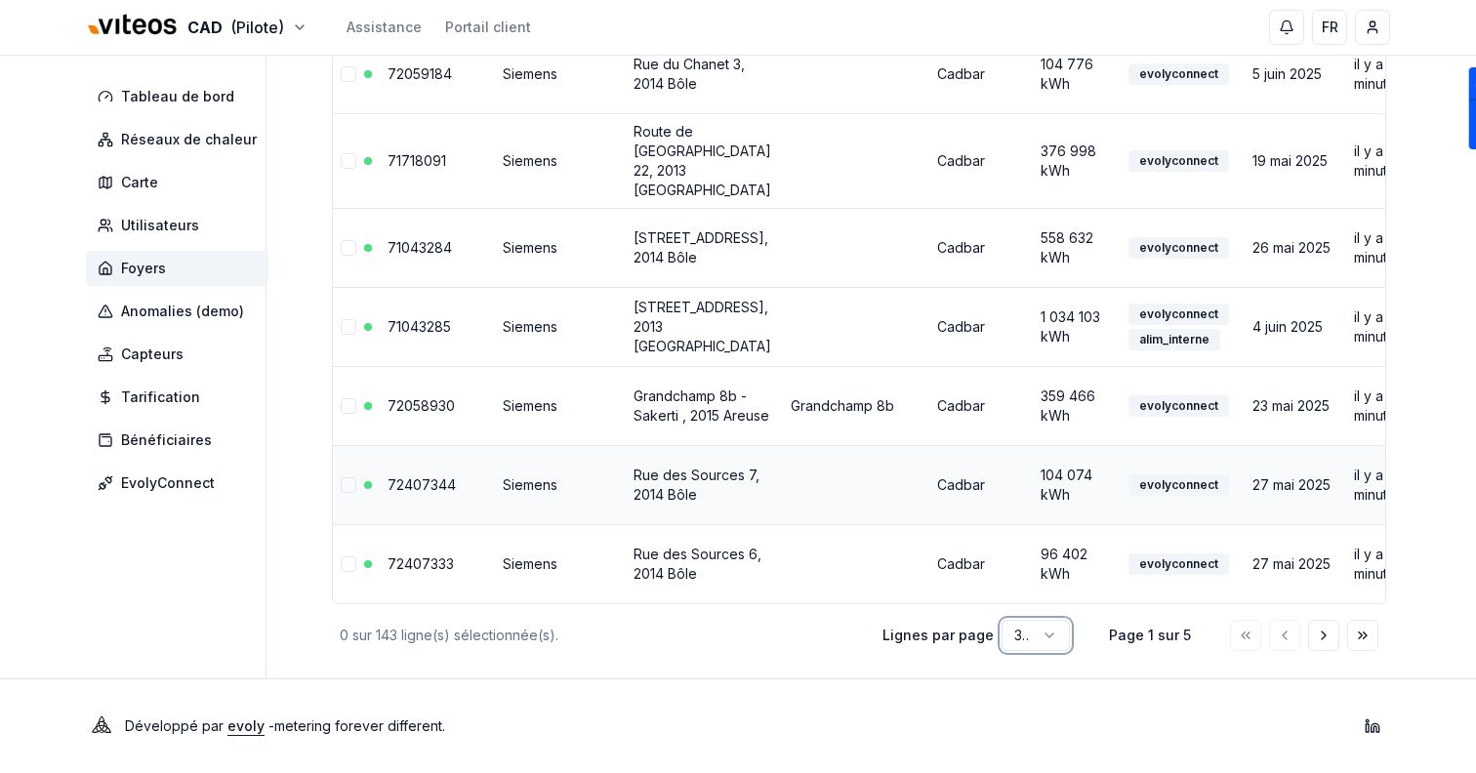
scroll to position [2394, 0]
click at [1313, 633] on button "Aller à la page suivante" at bounding box center [1323, 635] width 31 height 31
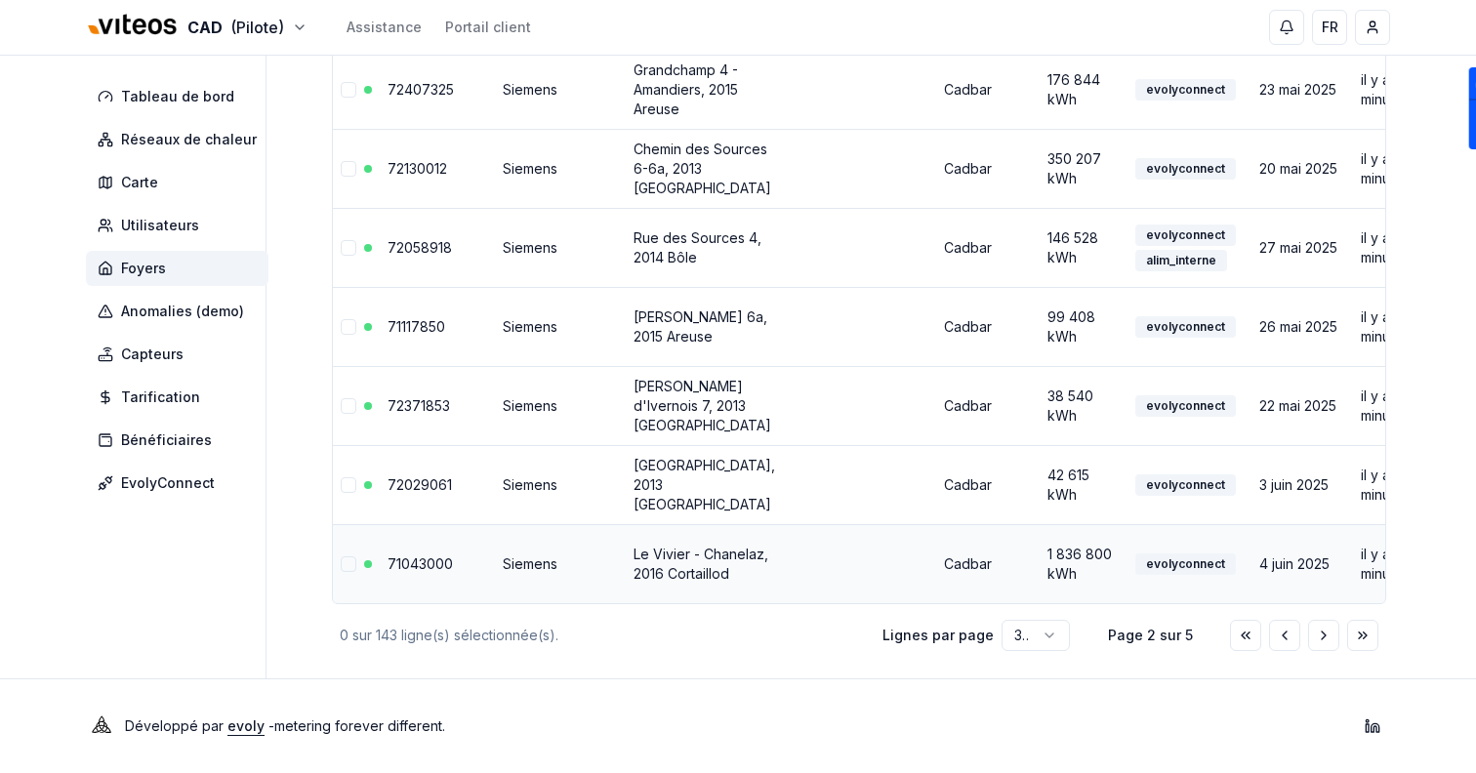
scroll to position [2531, 0]
click at [1327, 645] on button "Aller à la page suivante" at bounding box center [1323, 635] width 31 height 31
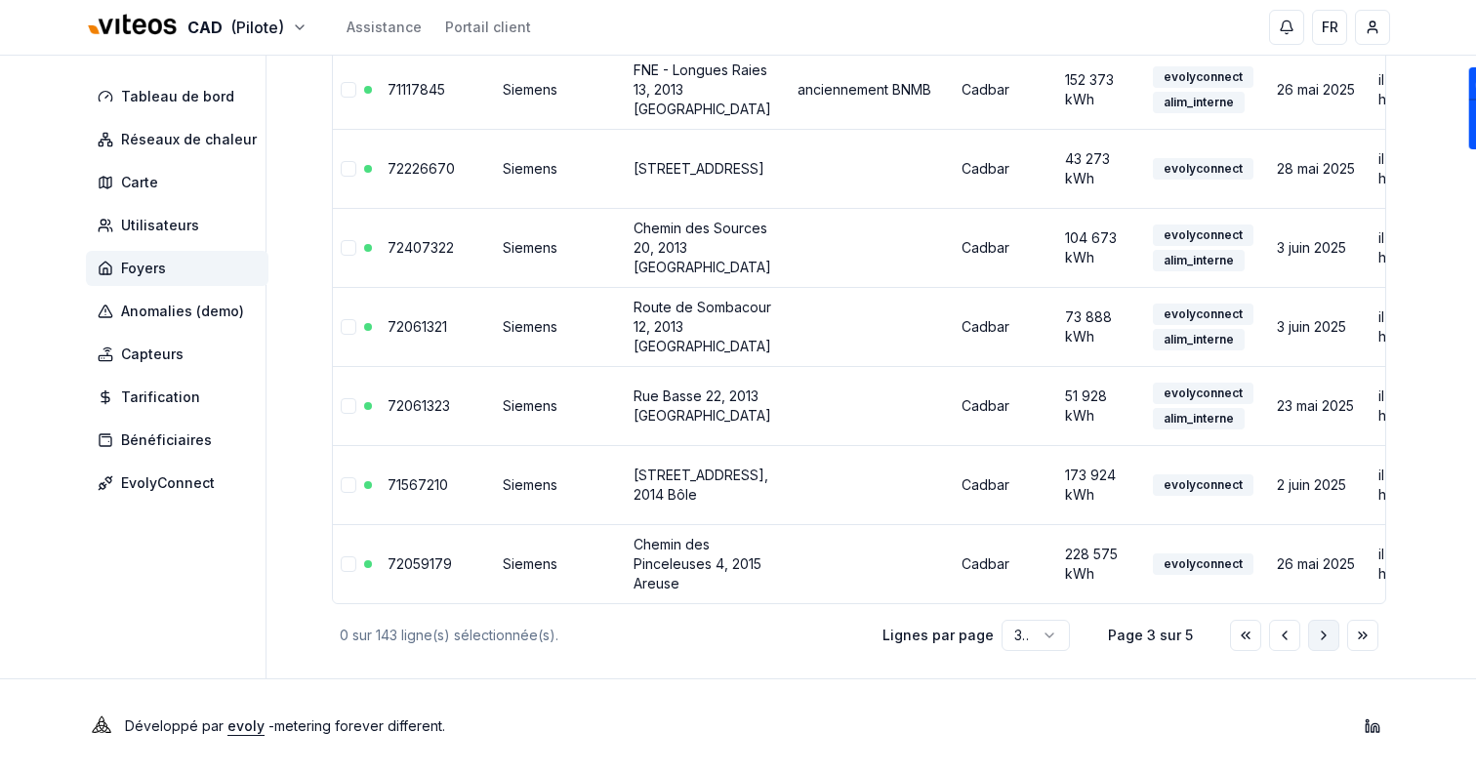
scroll to position [2394, 0]
click at [1327, 645] on button "Aller à la page suivante" at bounding box center [1323, 635] width 31 height 31
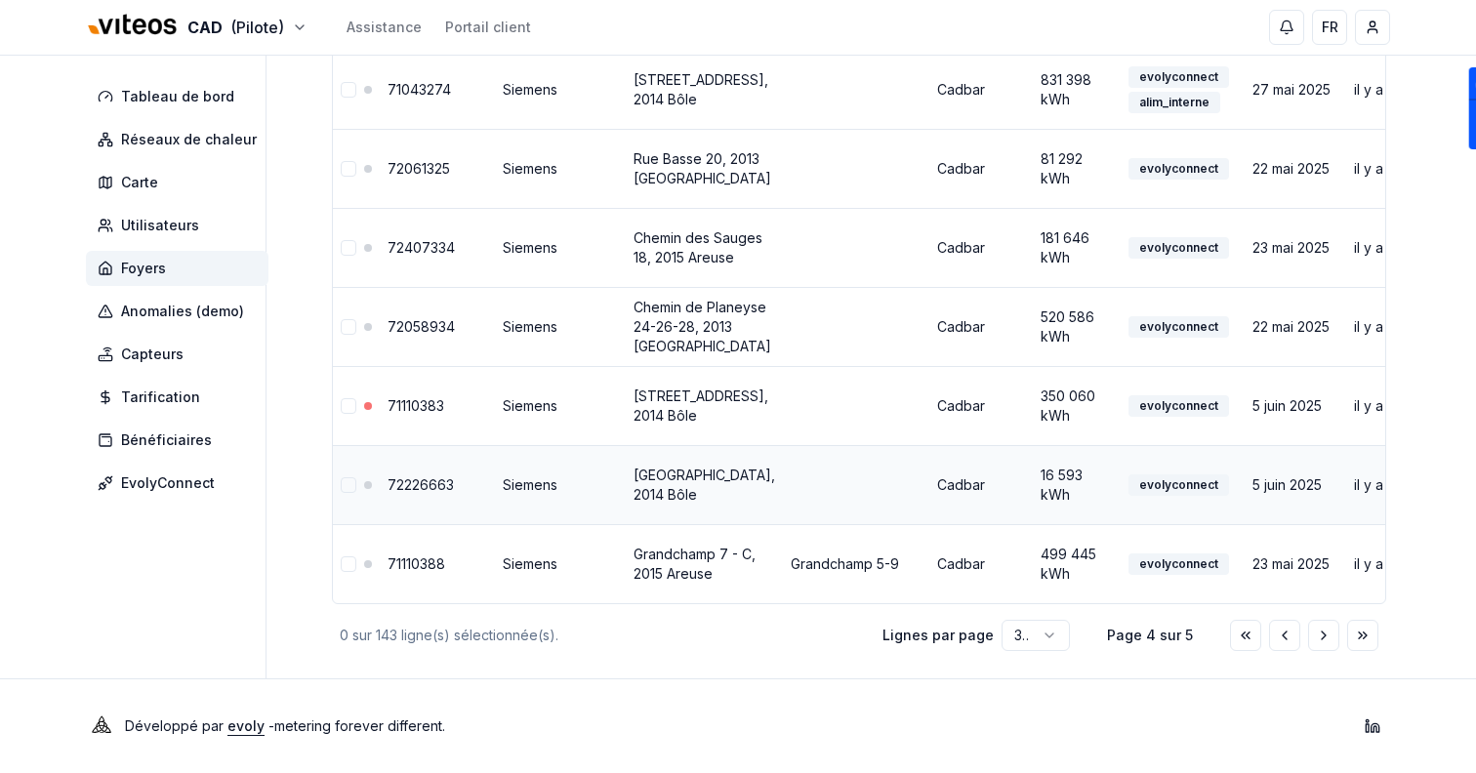
scroll to position [2348, 0]
click at [1316, 634] on icon "Aller à la page suivante" at bounding box center [1324, 636] width 16 height 16
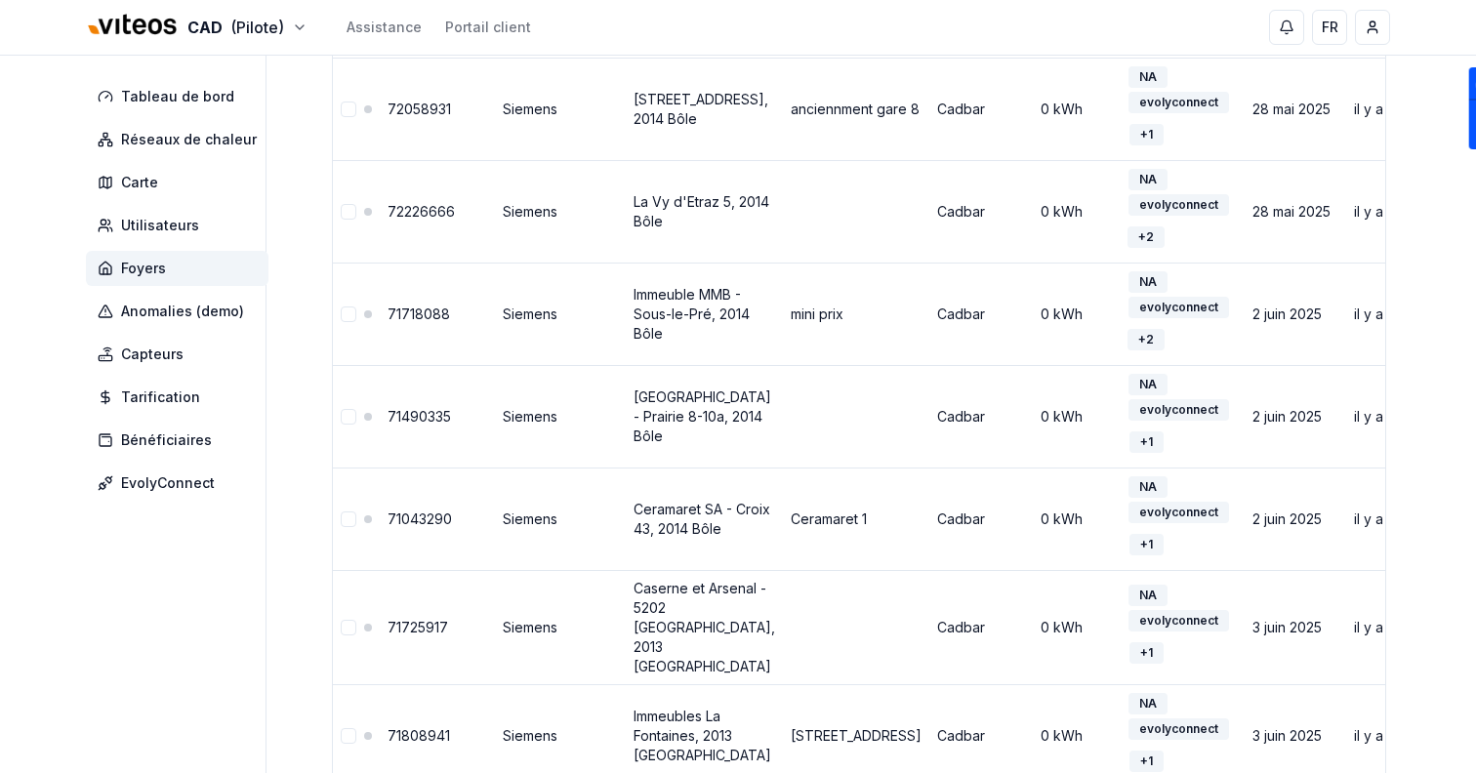
scroll to position [1435, 0]
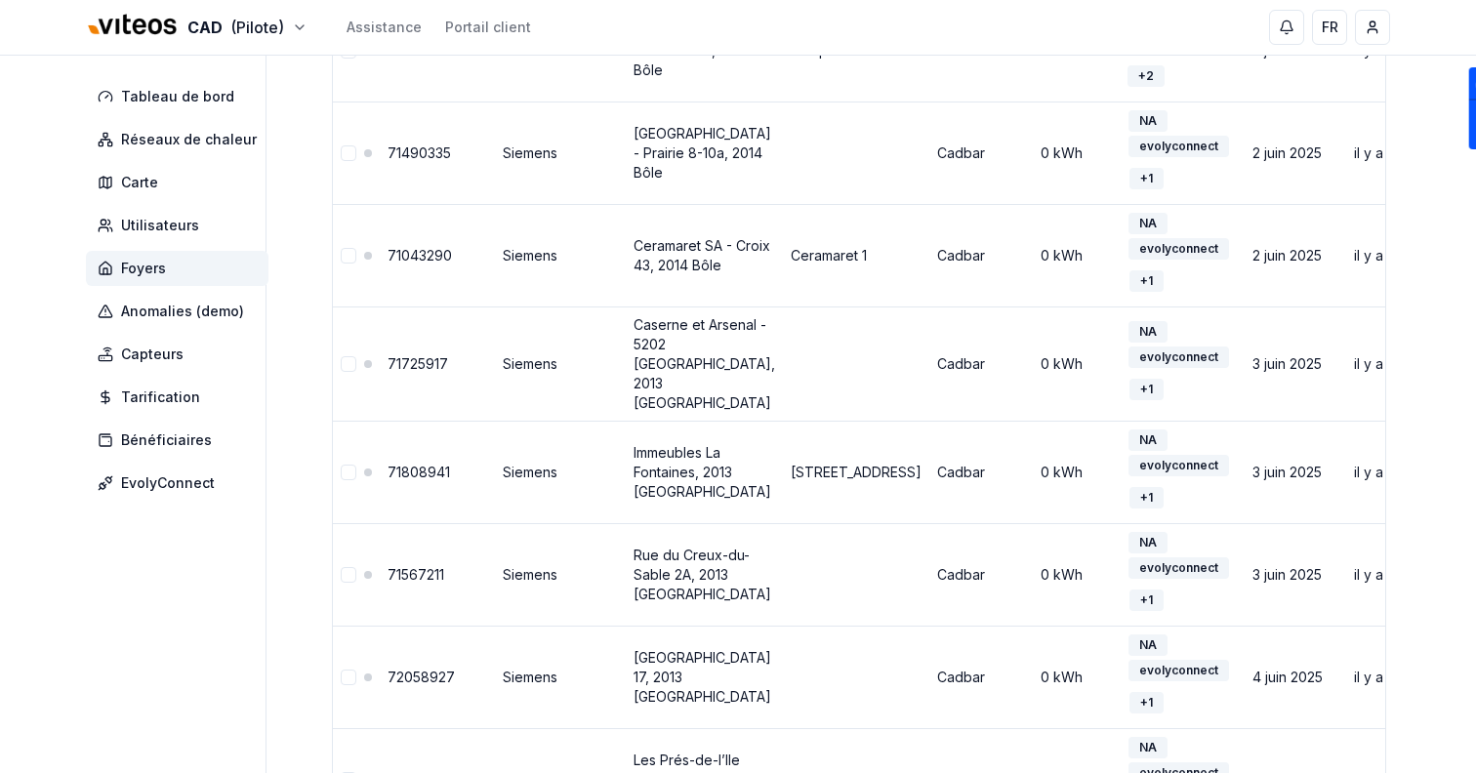
click at [181, 279] on span "Foyers" at bounding box center [177, 268] width 183 height 35
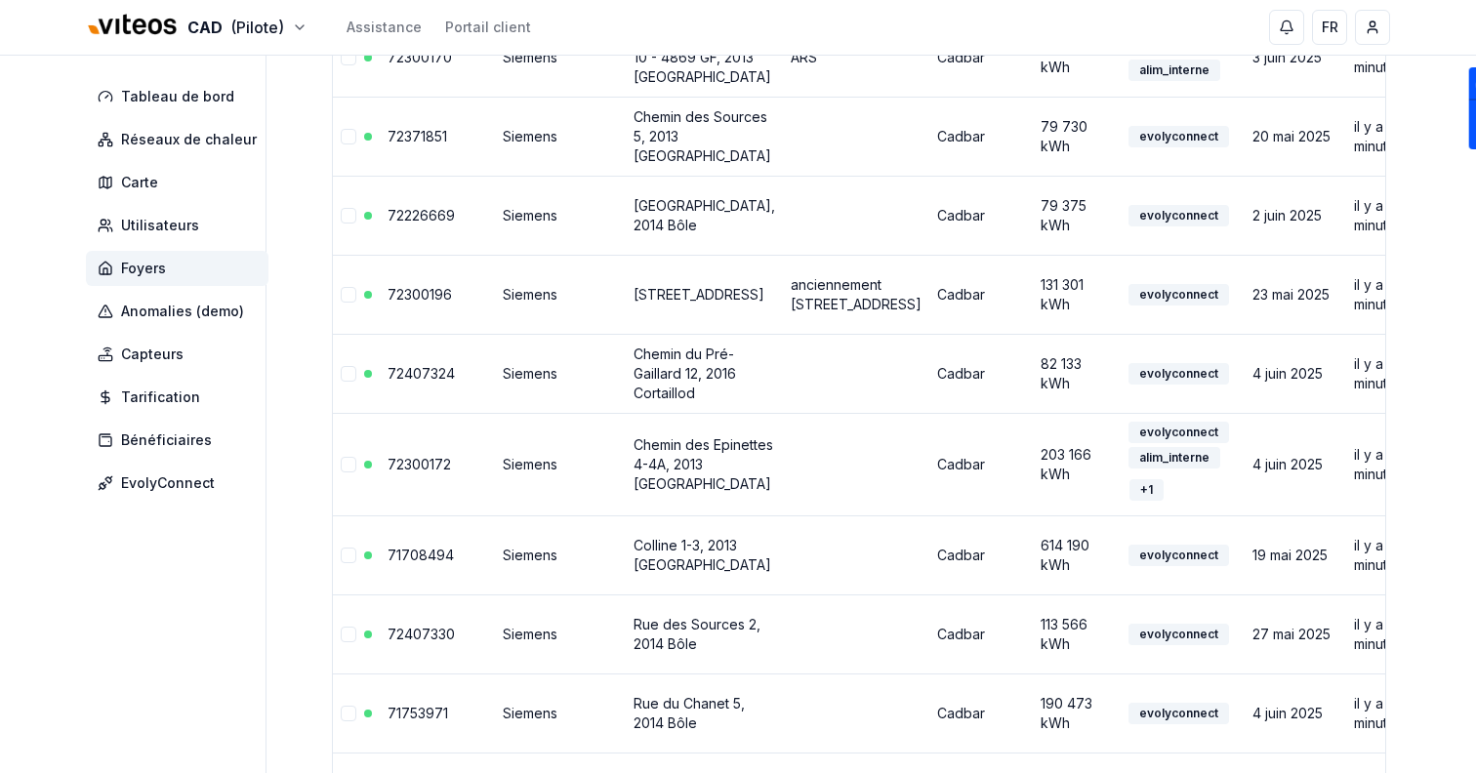
scroll to position [0, 0]
